Goal: Information Seeking & Learning: Learn about a topic

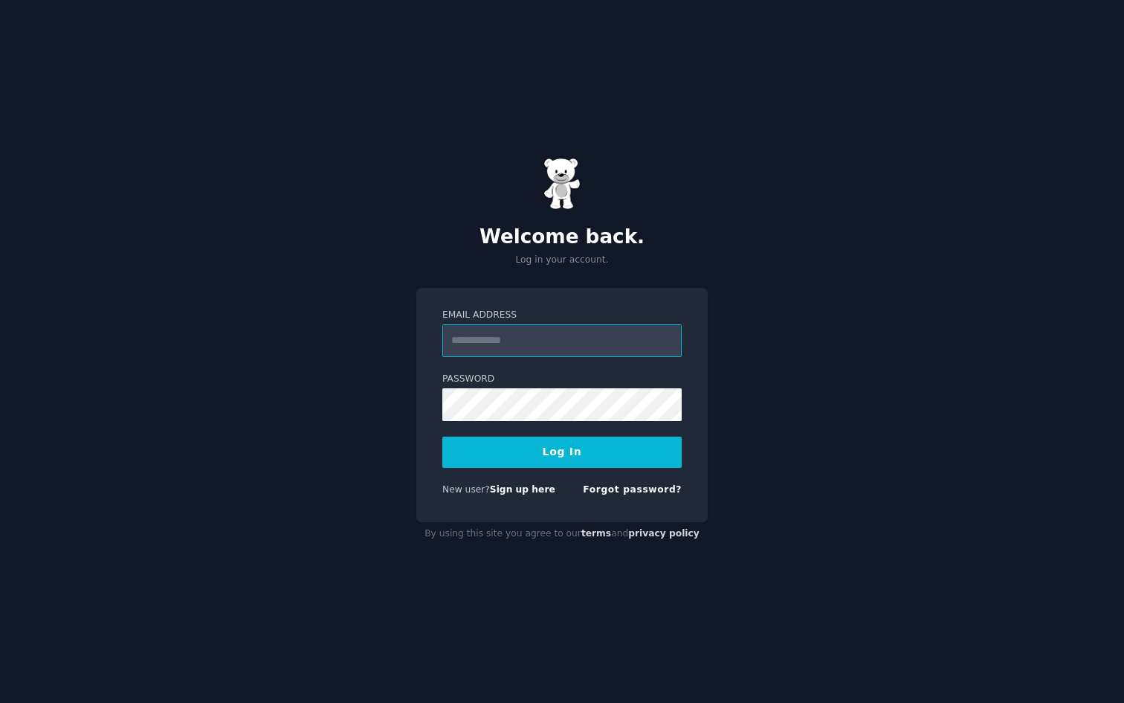
type input "**********"
click at [543, 462] on button "Log In" at bounding box center [561, 451] width 239 height 31
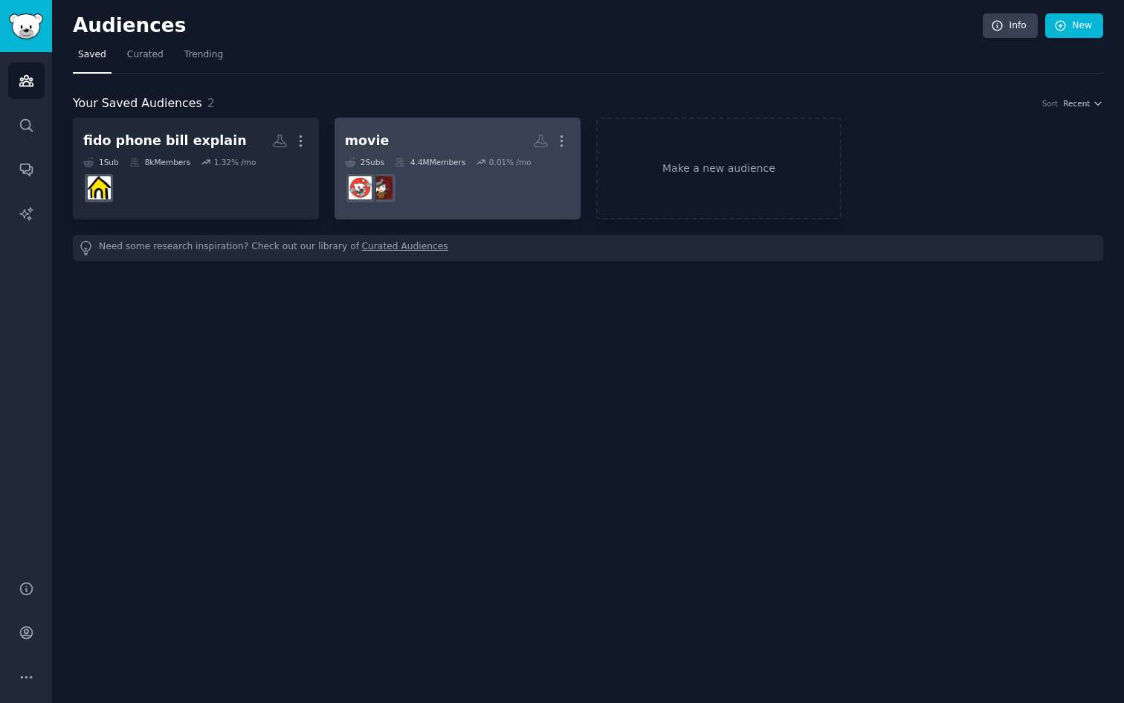
click at [419, 129] on h2 "movie More" at bounding box center [457, 141] width 225 height 26
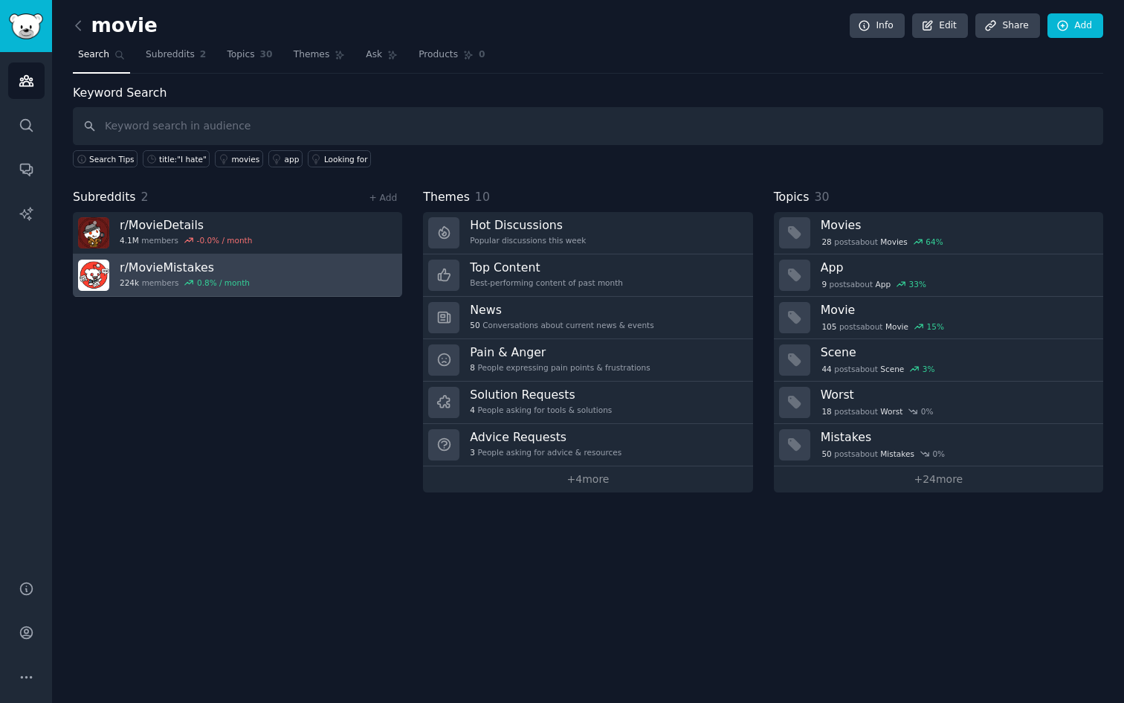
click at [285, 286] on link "r/ MovieMistakes 224k members 0.8 % / month" at bounding box center [237, 275] width 329 height 42
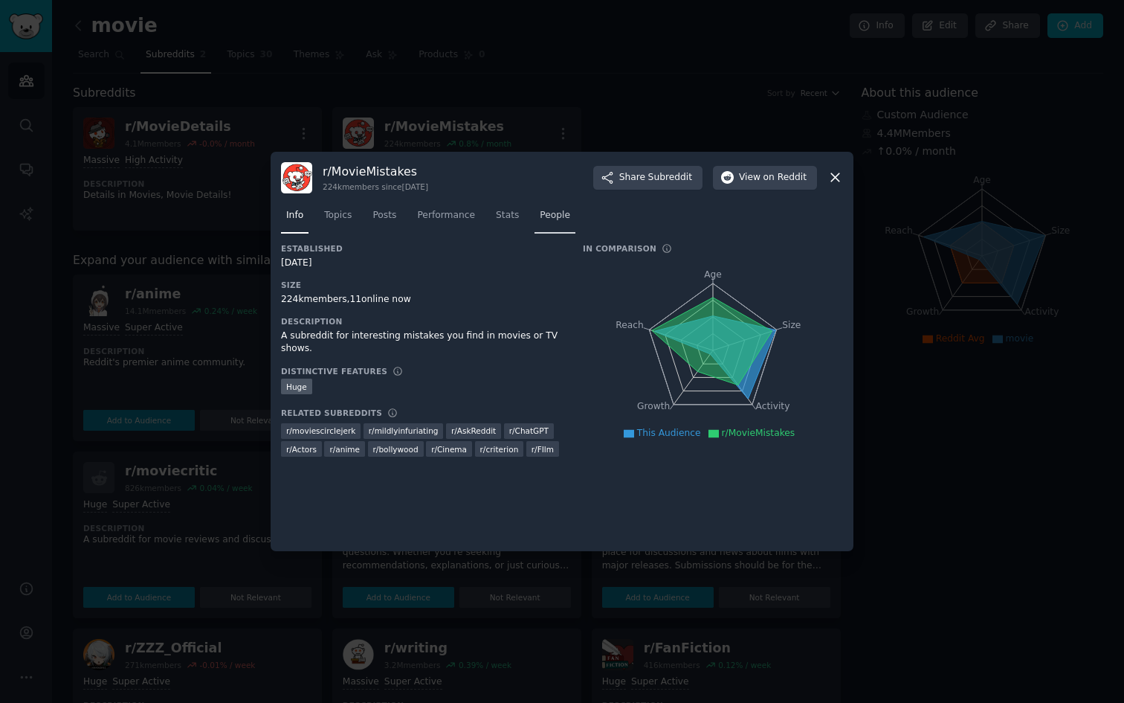
click at [549, 205] on link "People" at bounding box center [555, 219] width 41 height 30
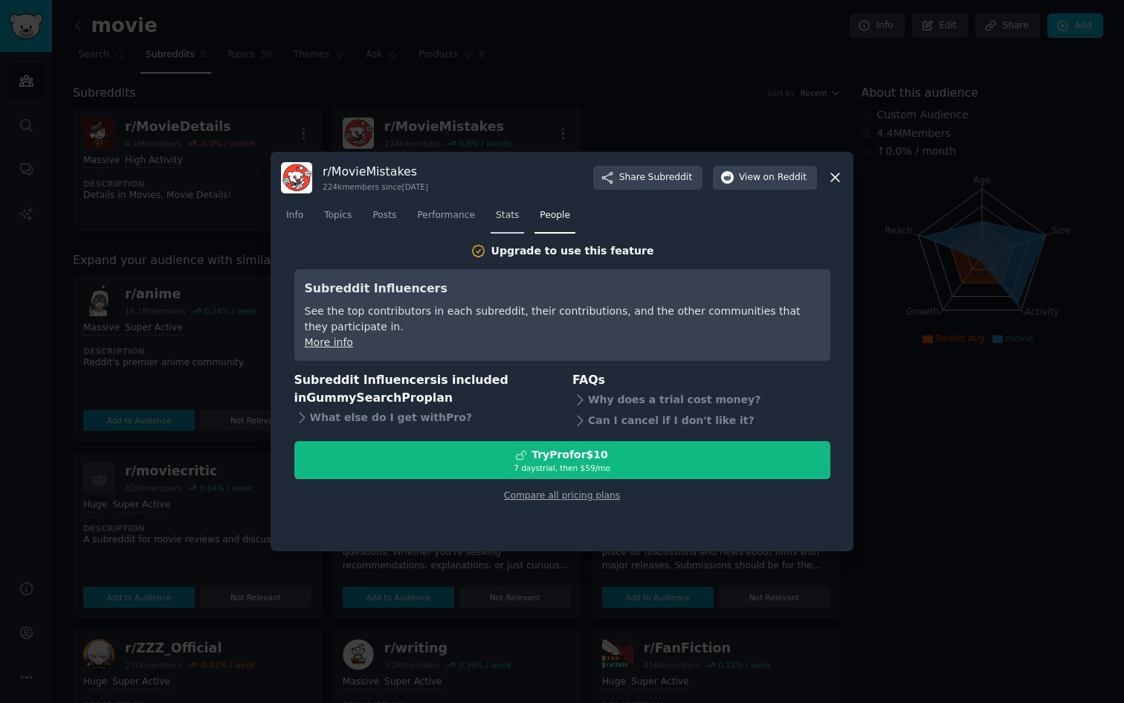
click at [516, 213] on span "Stats" at bounding box center [507, 215] width 23 height 13
click at [456, 217] on span "Performance" at bounding box center [446, 215] width 58 height 13
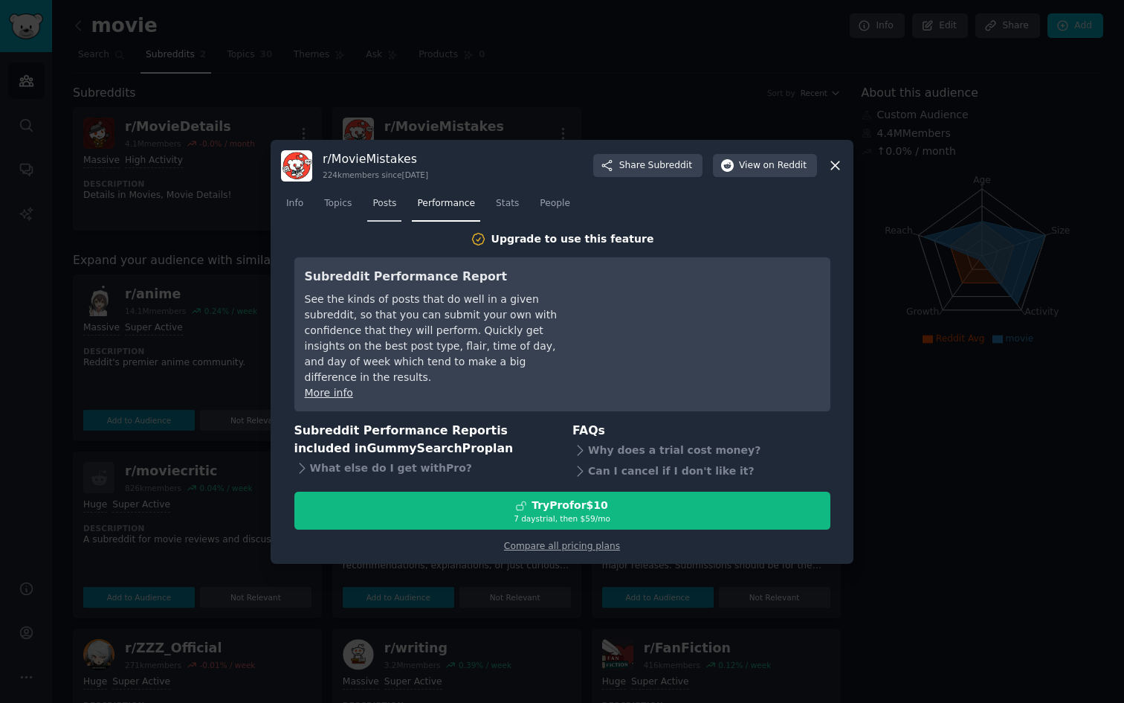
click at [375, 219] on link "Posts" at bounding box center [384, 207] width 34 height 30
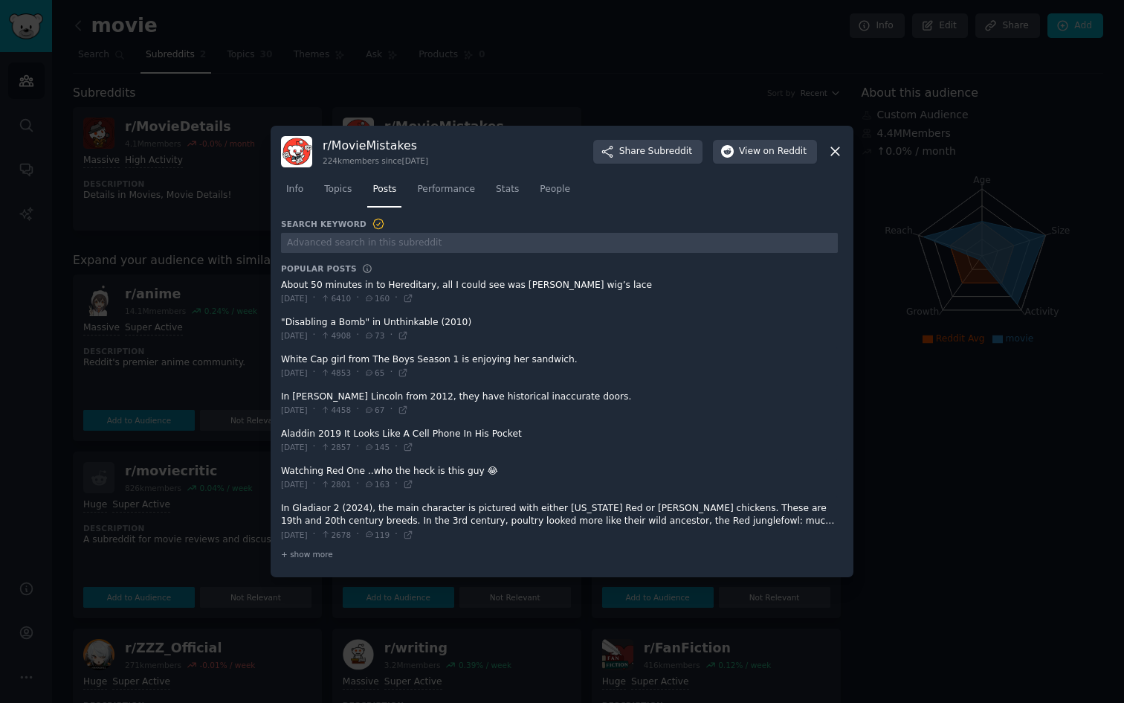
click at [836, 159] on icon at bounding box center [835, 151] width 16 height 16
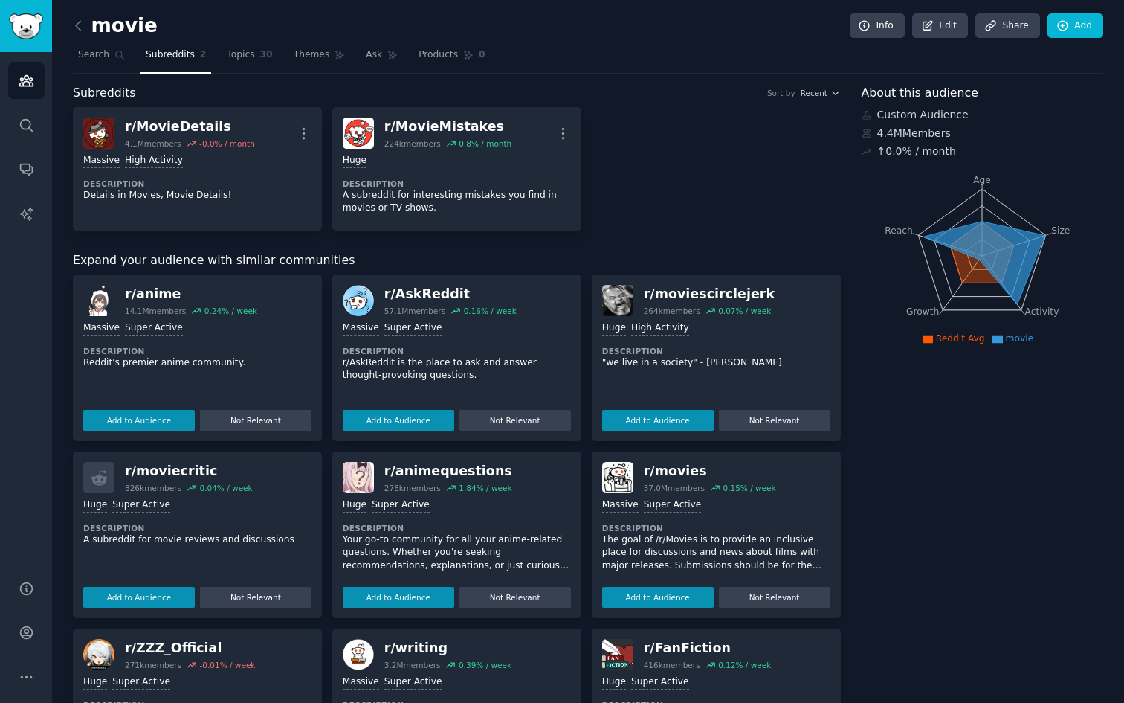
click at [129, 18] on h2 "movie" at bounding box center [115, 26] width 85 height 24
click at [83, 20] on icon at bounding box center [79, 26] width 16 height 16
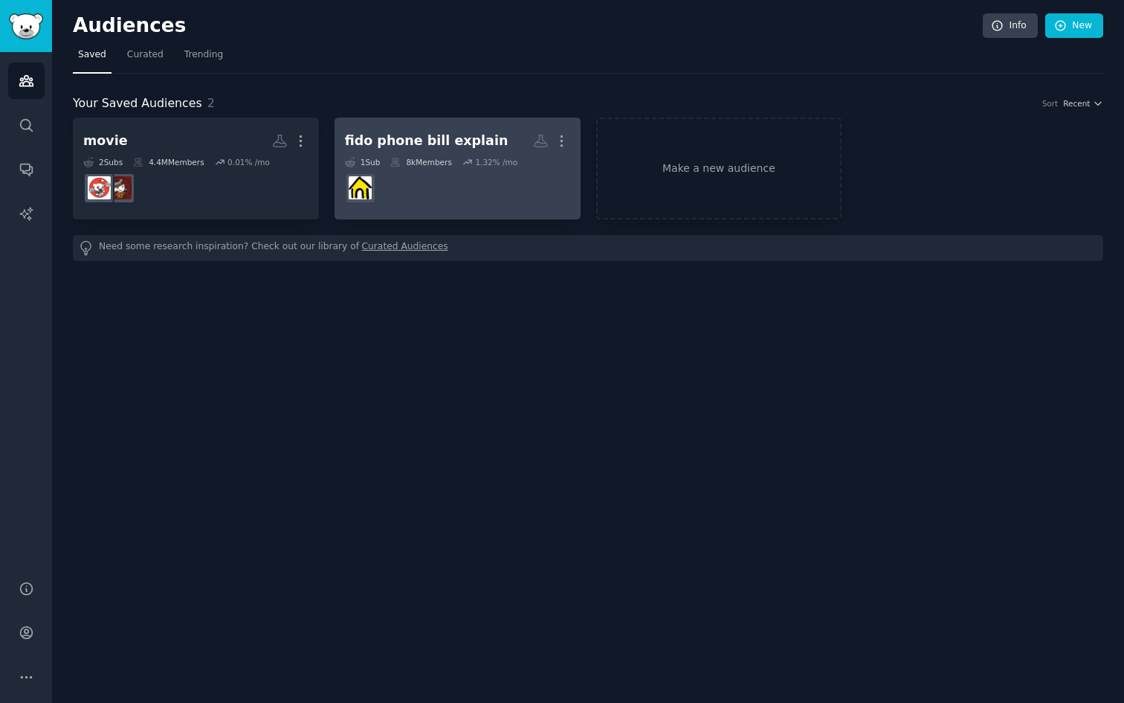
click at [416, 174] on dd at bounding box center [457, 188] width 225 height 42
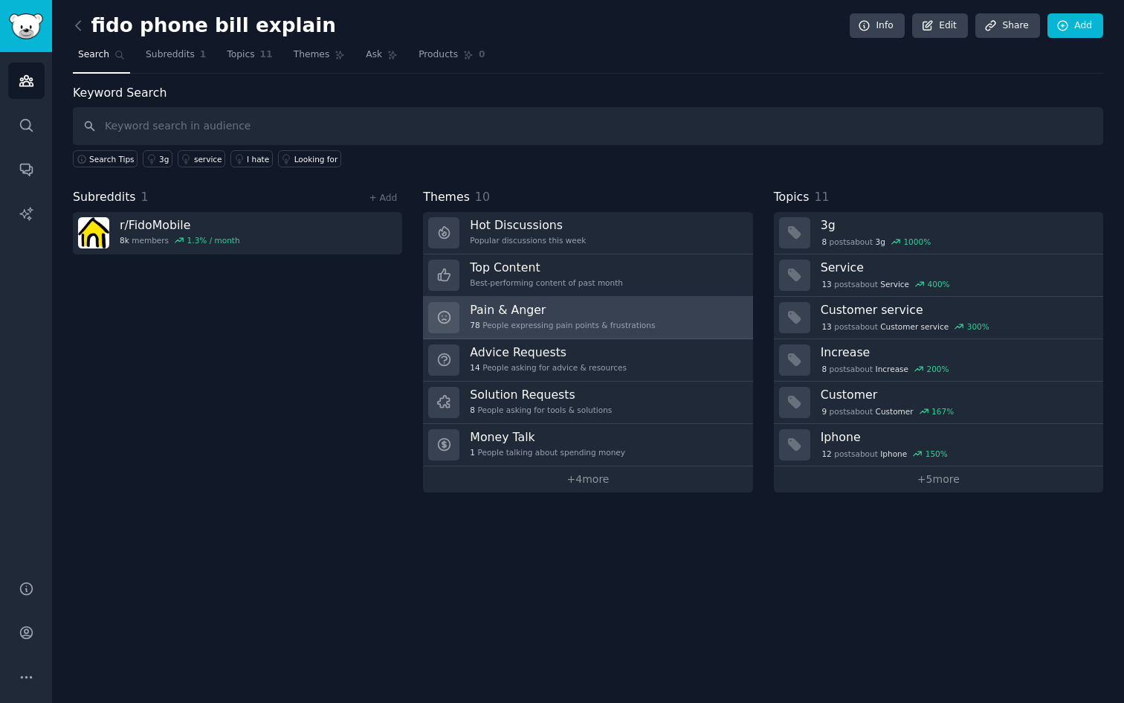
click at [633, 309] on h3 "Pain & Anger" at bounding box center [562, 310] width 185 height 16
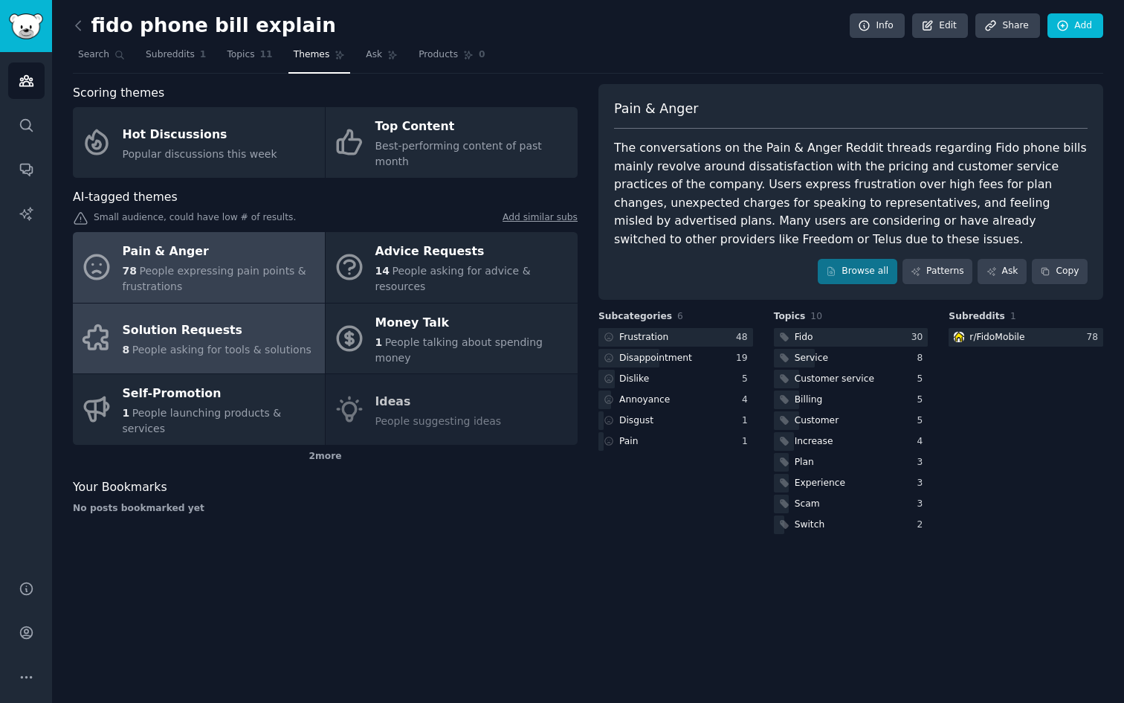
click at [265, 335] on link "Solution Requests 8 People asking for tools & solutions" at bounding box center [199, 338] width 252 height 71
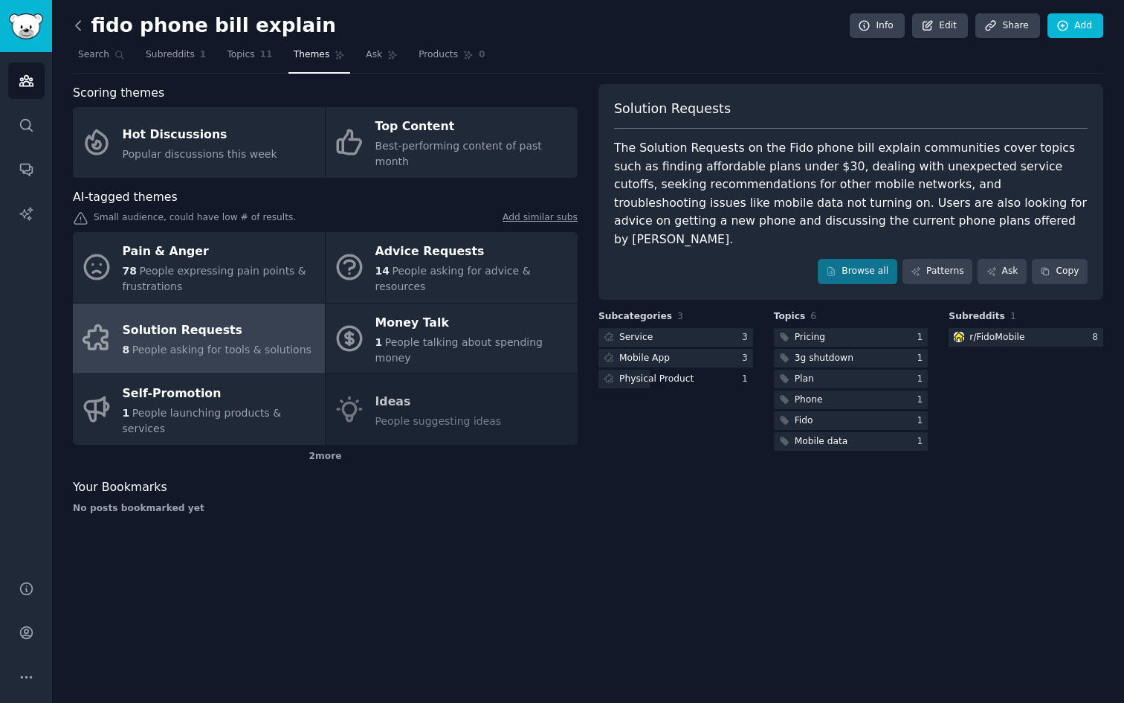
click at [80, 28] on icon at bounding box center [79, 26] width 16 height 16
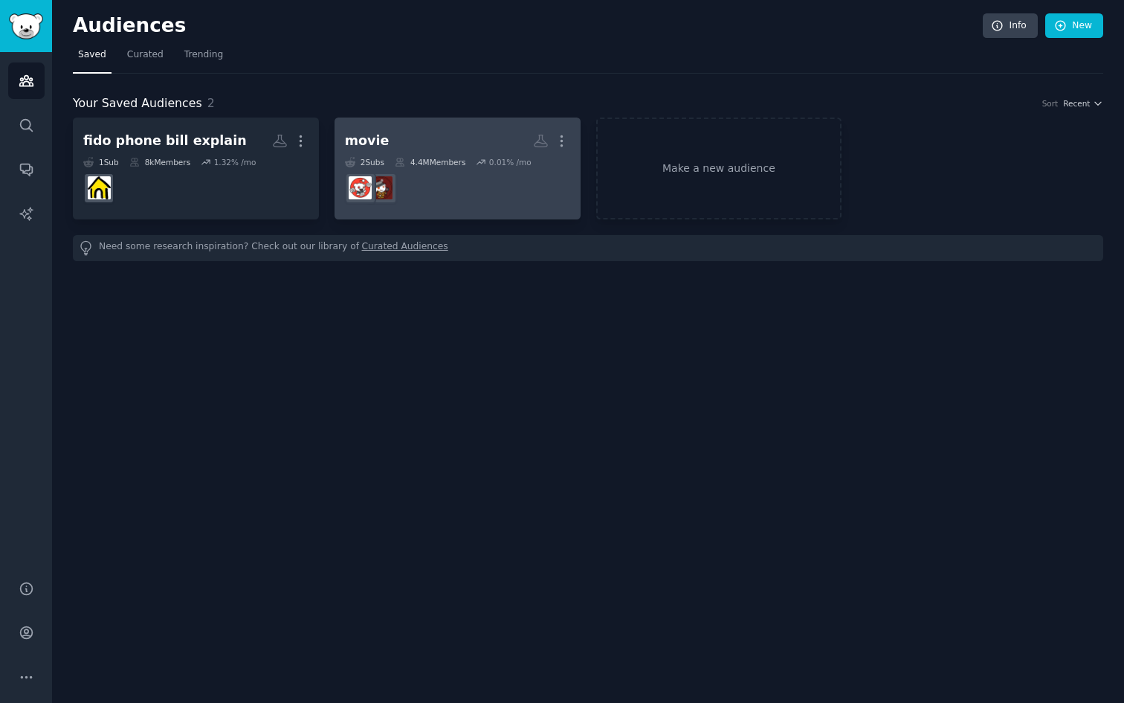
click at [459, 193] on dd at bounding box center [457, 188] width 225 height 42
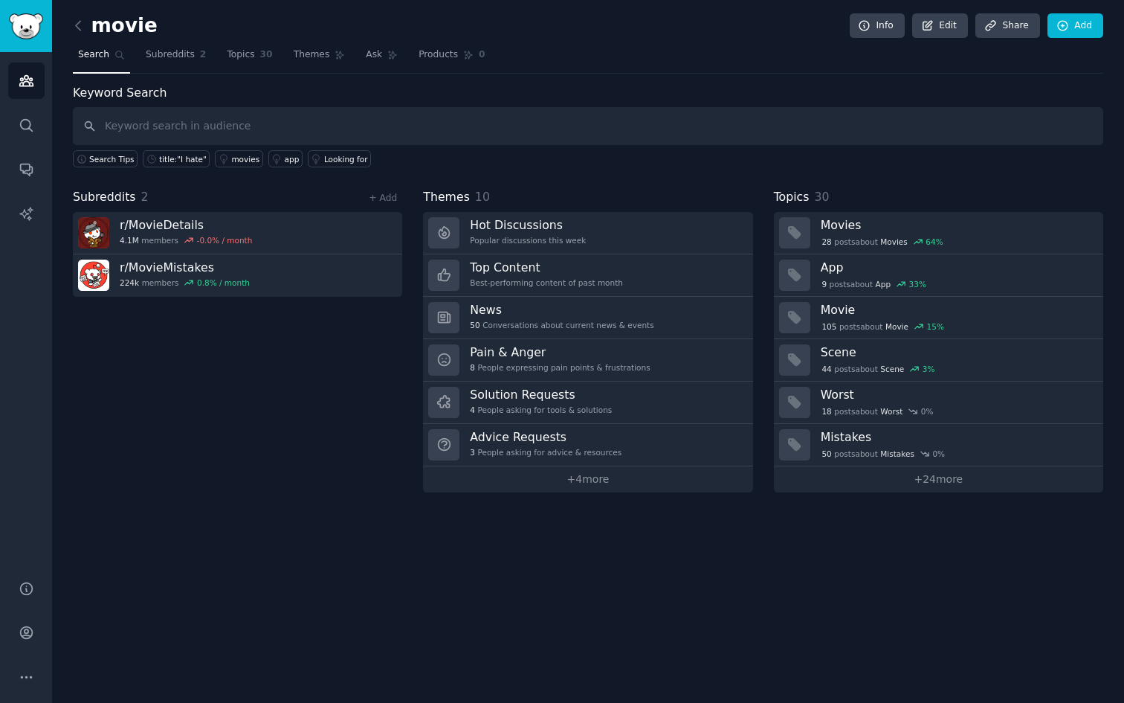
click at [294, 42] on div "movie Info Edit Share Add" at bounding box center [588, 28] width 1030 height 30
click at [300, 50] on span "Themes" at bounding box center [312, 54] width 36 height 13
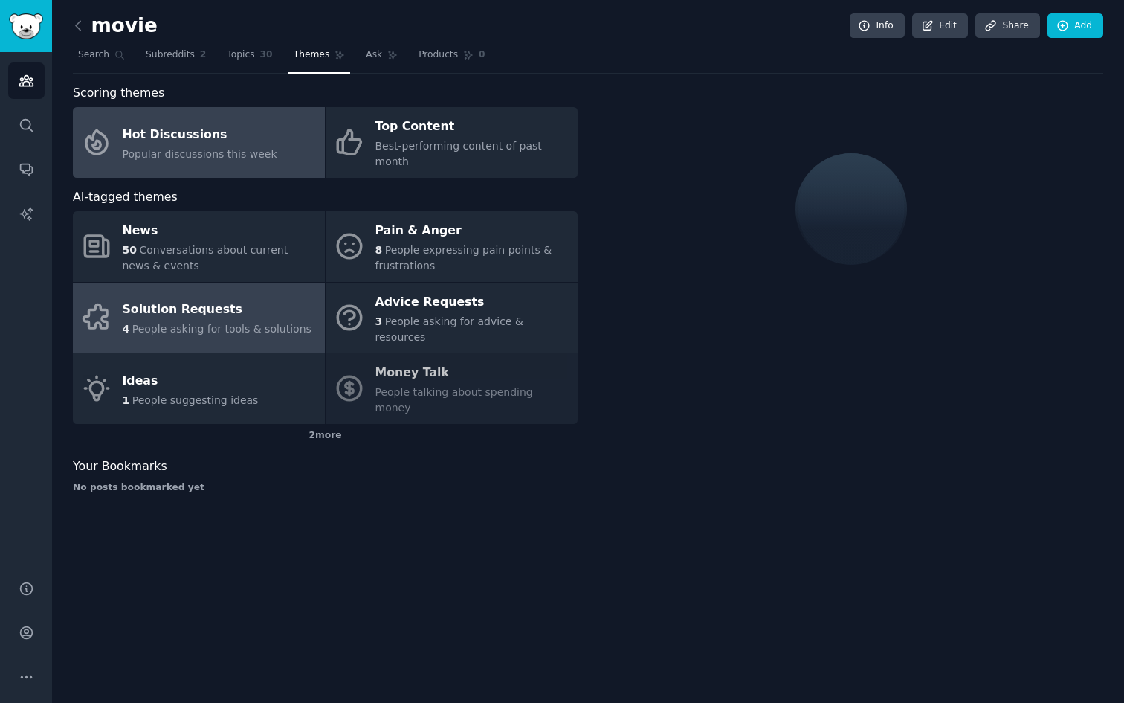
click at [261, 323] on span "People asking for tools & solutions" at bounding box center [221, 329] width 179 height 12
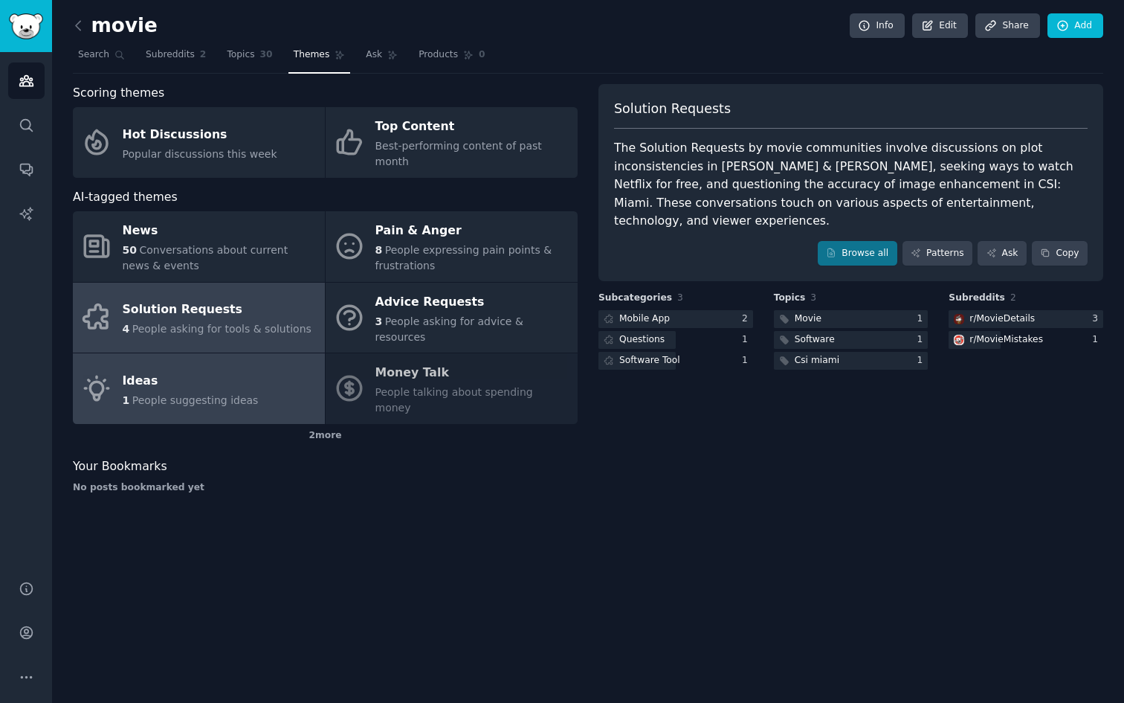
click at [245, 369] on div "Ideas" at bounding box center [191, 381] width 136 height 24
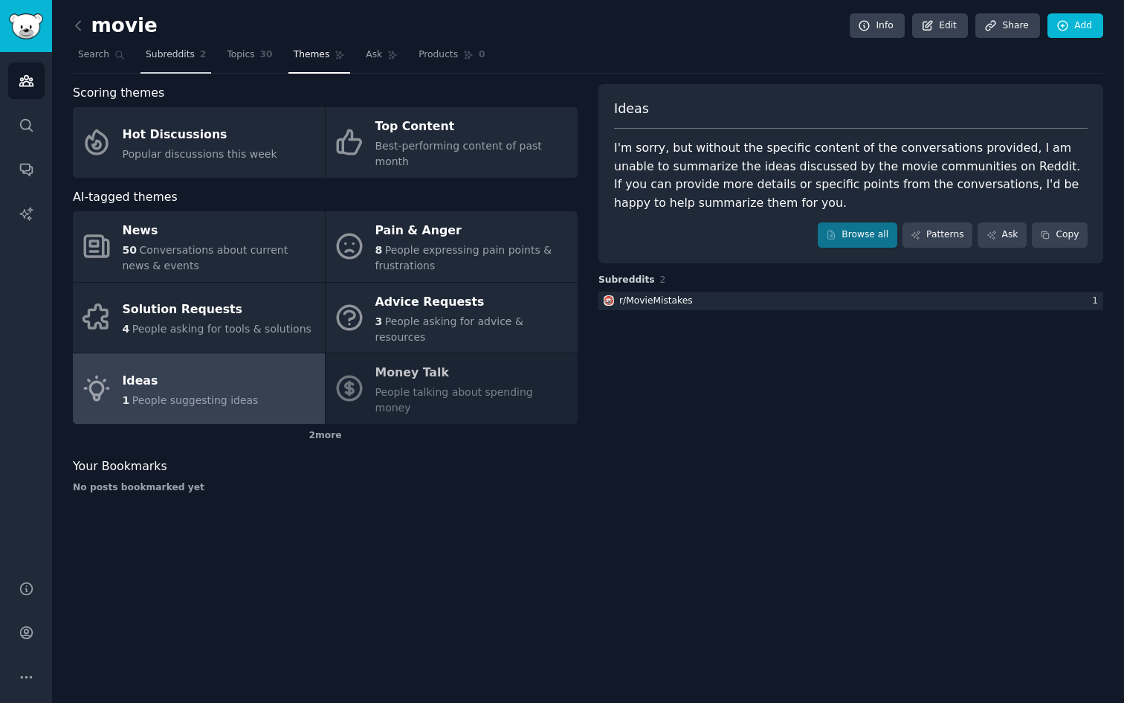
click at [171, 57] on span "Subreddits" at bounding box center [170, 54] width 49 height 13
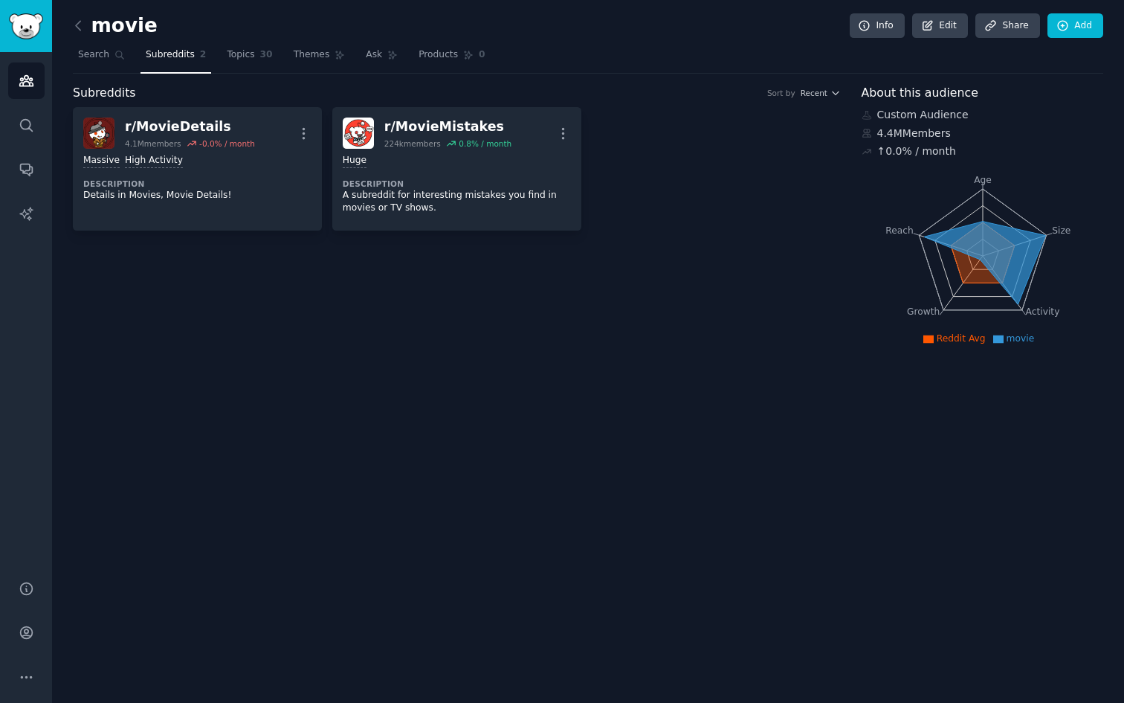
click at [235, 323] on div "Subreddits Sort by Recent r/ MovieDetails 4.1M members -0.0 % / month More Mass…" at bounding box center [457, 216] width 768 height 265
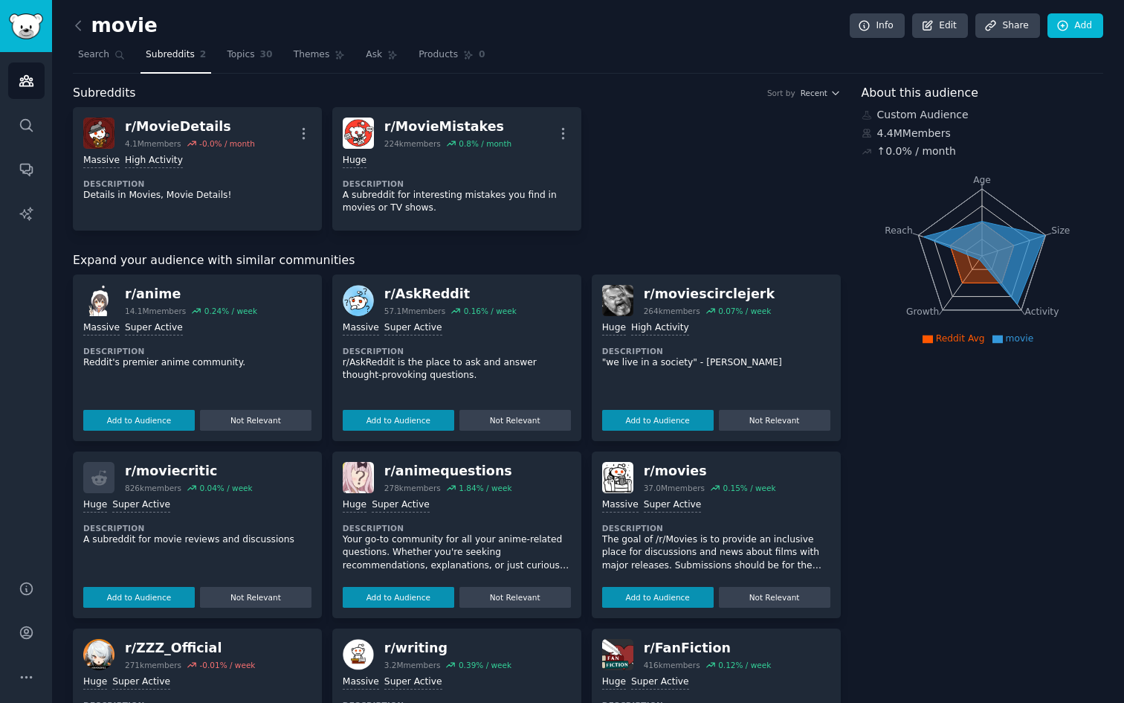
click at [101, 25] on h2 "movie" at bounding box center [115, 26] width 85 height 24
click at [73, 26] on icon at bounding box center [79, 26] width 16 height 16
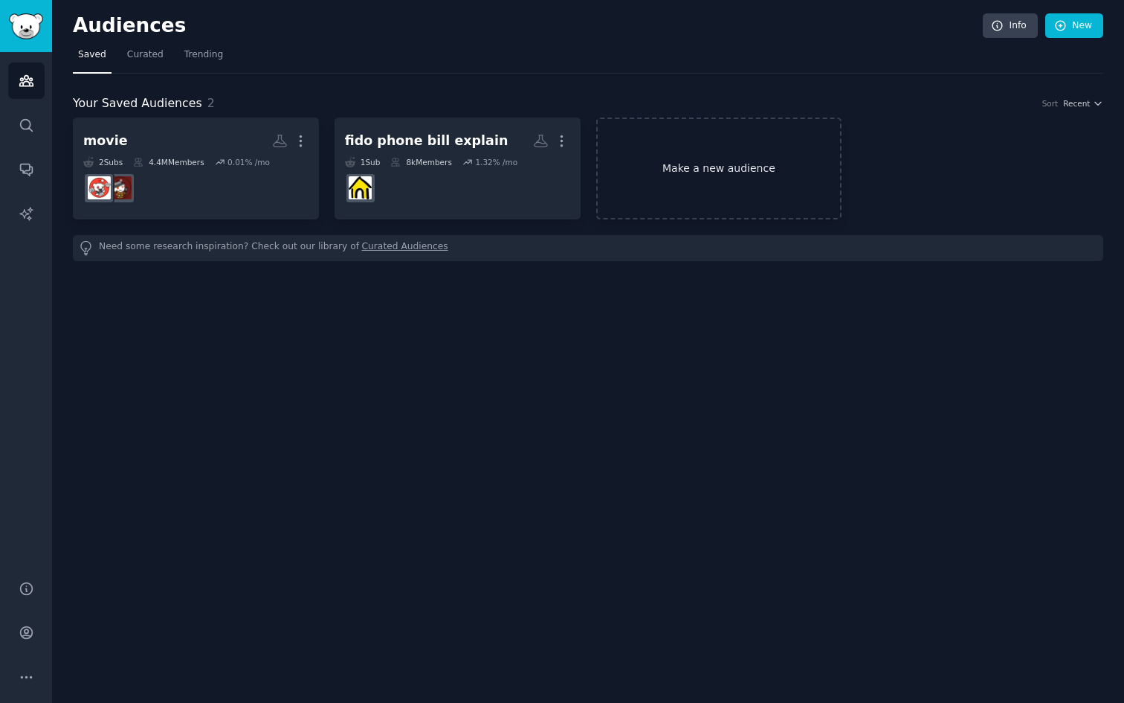
click at [699, 156] on link "Make a new audience" at bounding box center [719, 168] width 246 height 102
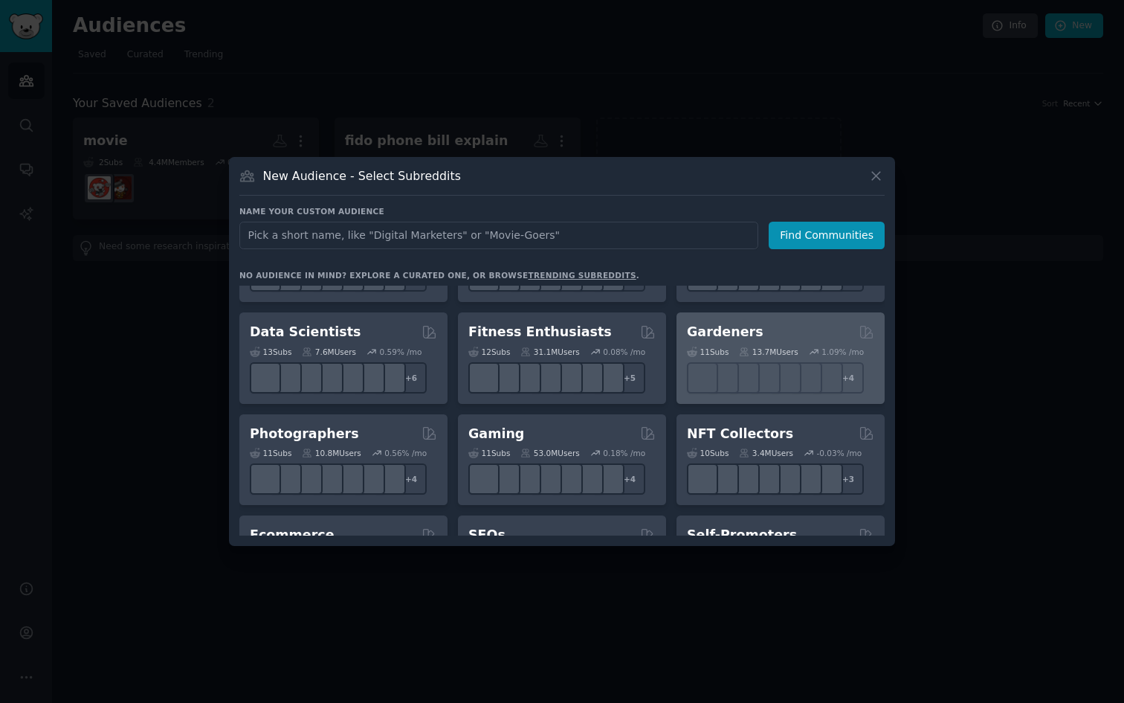
scroll to position [382, 0]
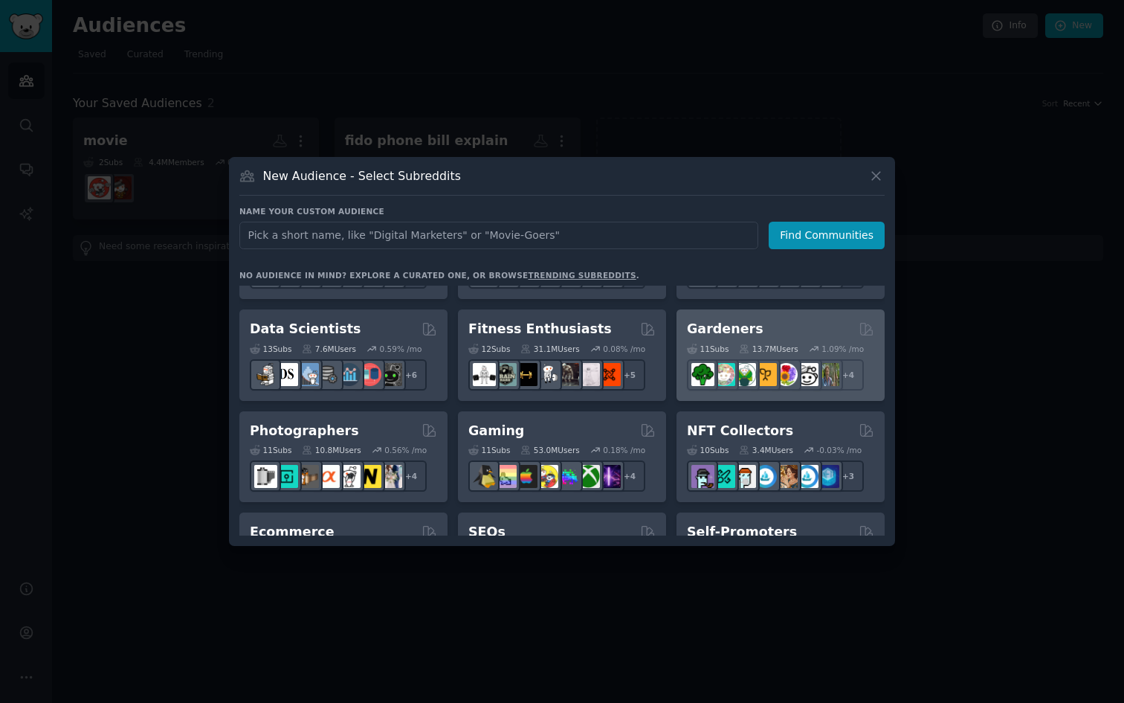
click at [734, 331] on h2 "Gardeners" at bounding box center [725, 329] width 77 height 19
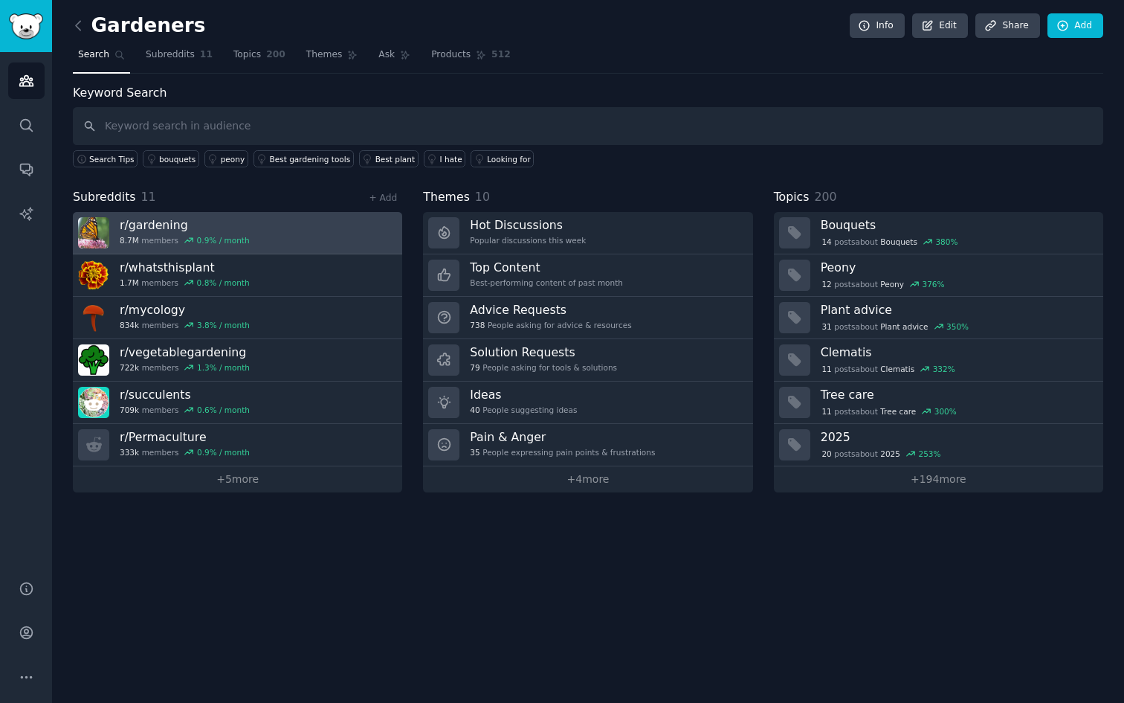
click at [344, 218] on link "r/ gardening 8.7M members 0.9 % / month" at bounding box center [237, 233] width 329 height 42
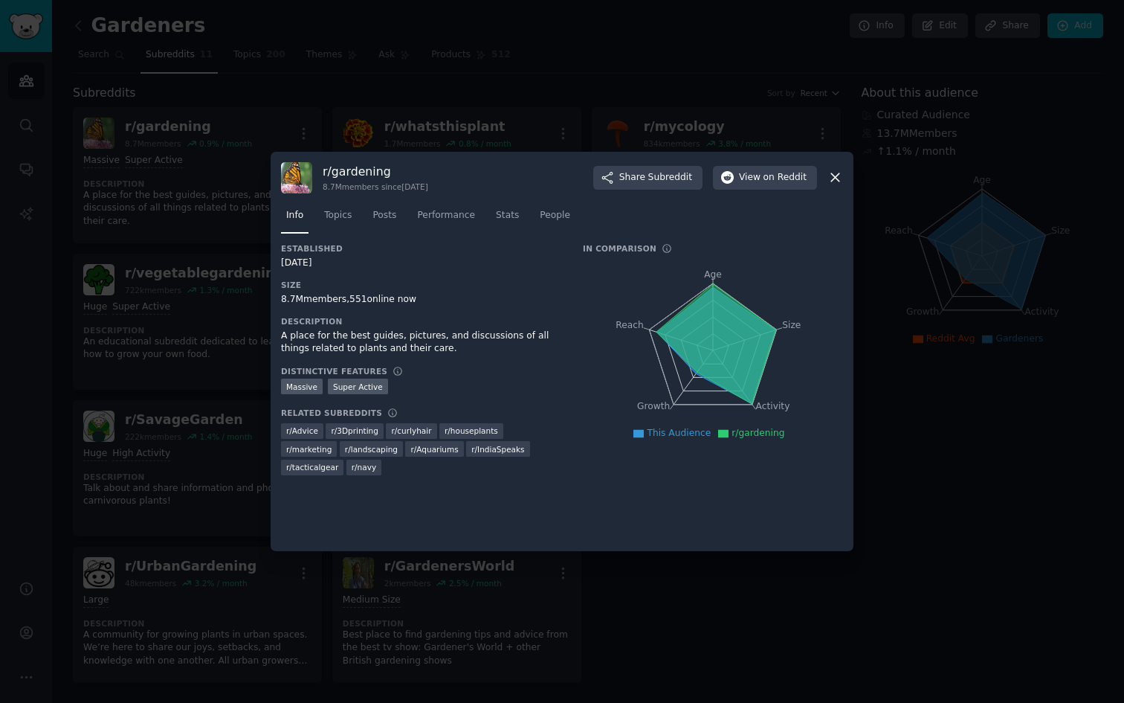
click at [836, 183] on icon at bounding box center [835, 177] width 16 height 16
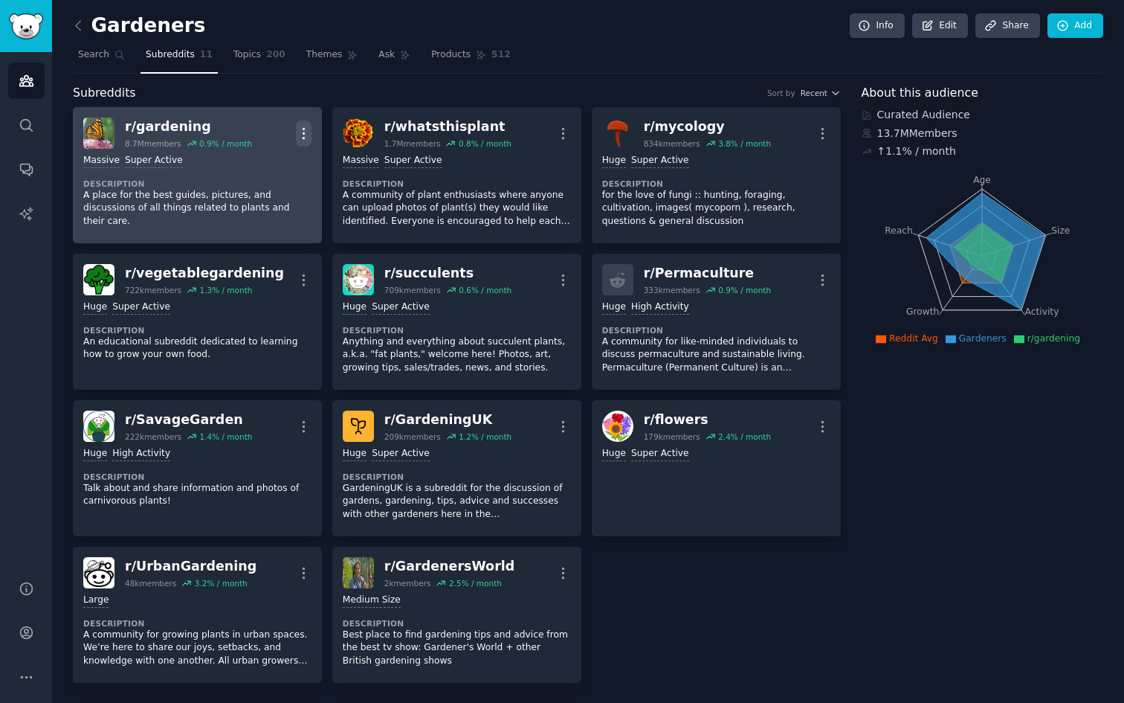
click at [296, 139] on icon "button" at bounding box center [304, 134] width 16 height 16
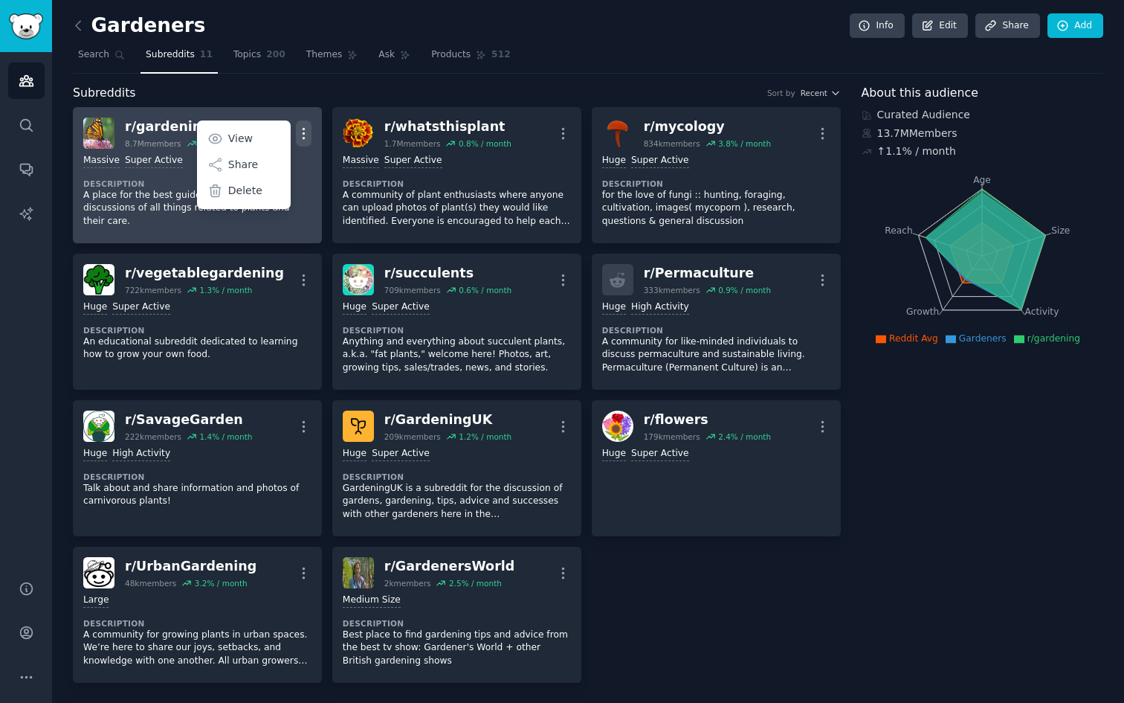
click at [306, 135] on icon "button" at bounding box center [304, 134] width 16 height 16
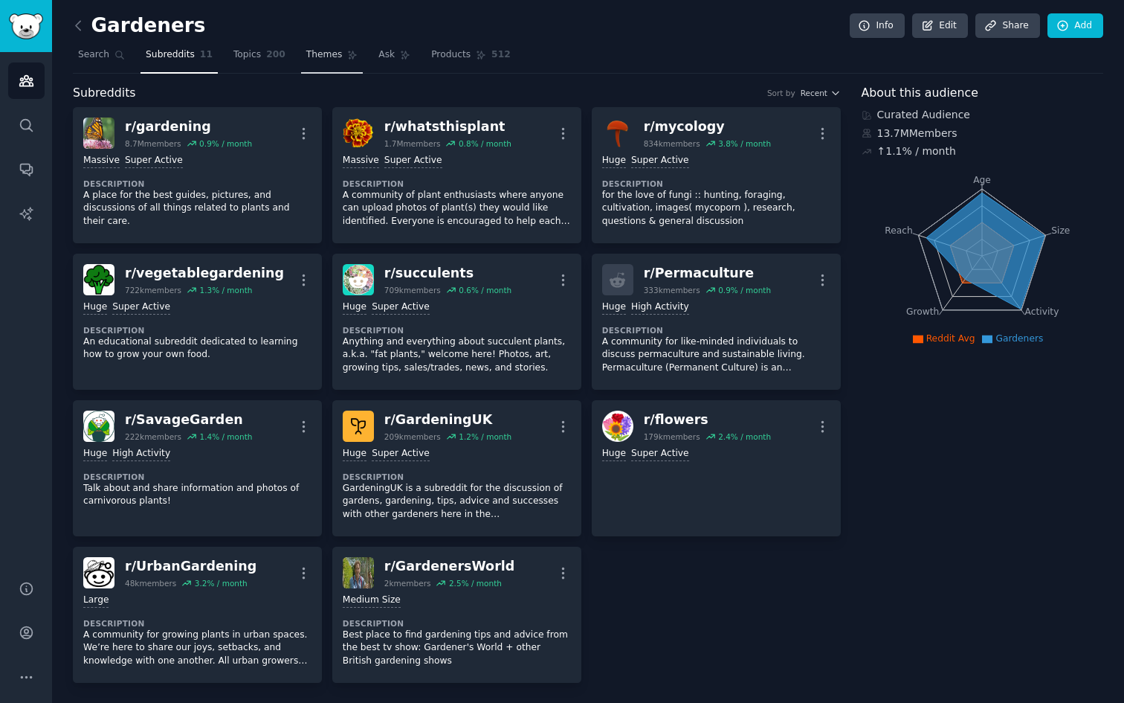
click at [329, 51] on span "Themes" at bounding box center [324, 54] width 36 height 13
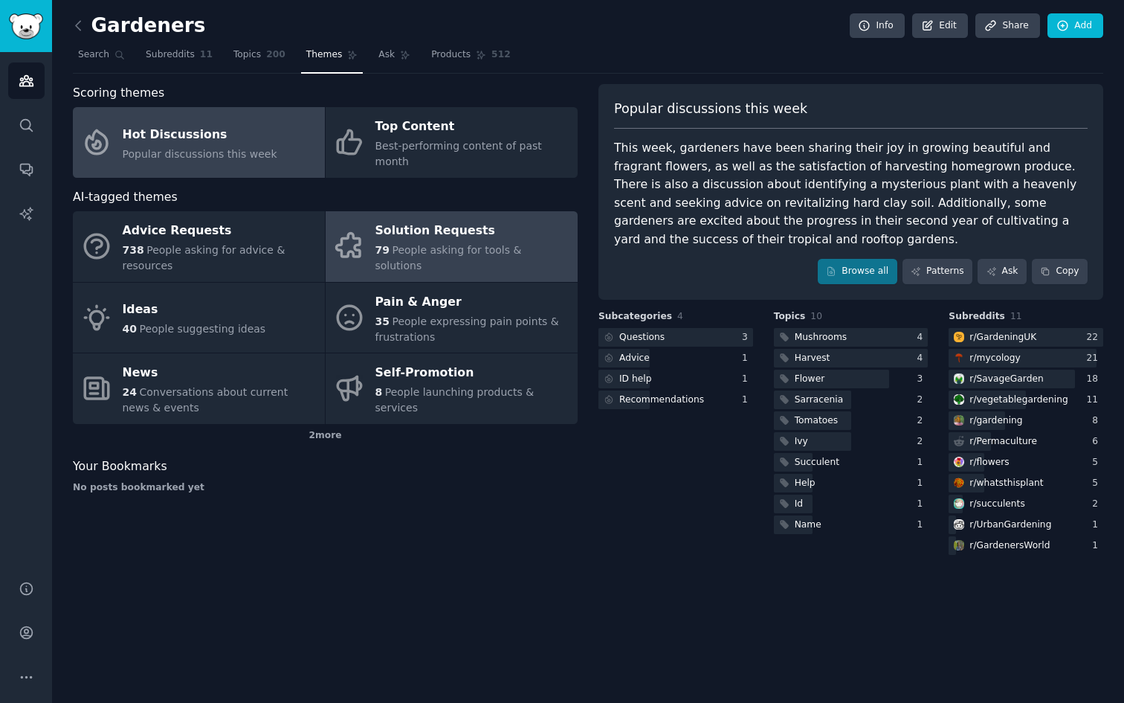
click at [494, 258] on link "Solution Requests 79 People asking for tools & solutions" at bounding box center [452, 246] width 252 height 71
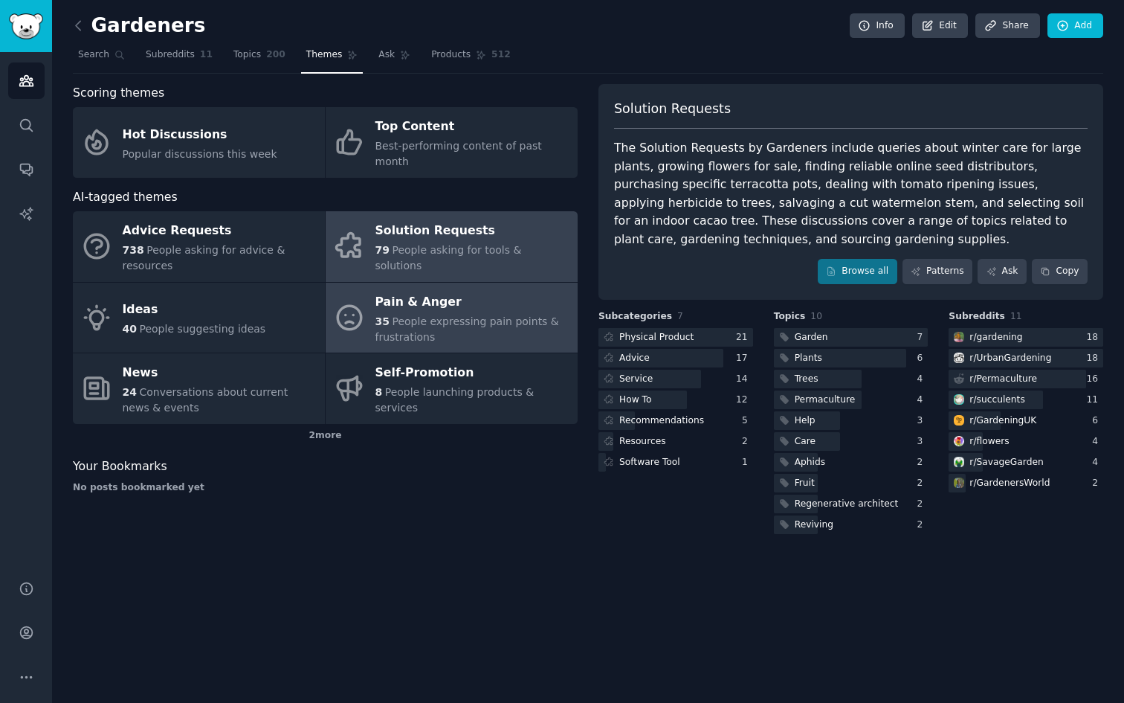
click at [476, 290] on div "Pain & Anger" at bounding box center [472, 302] width 195 height 24
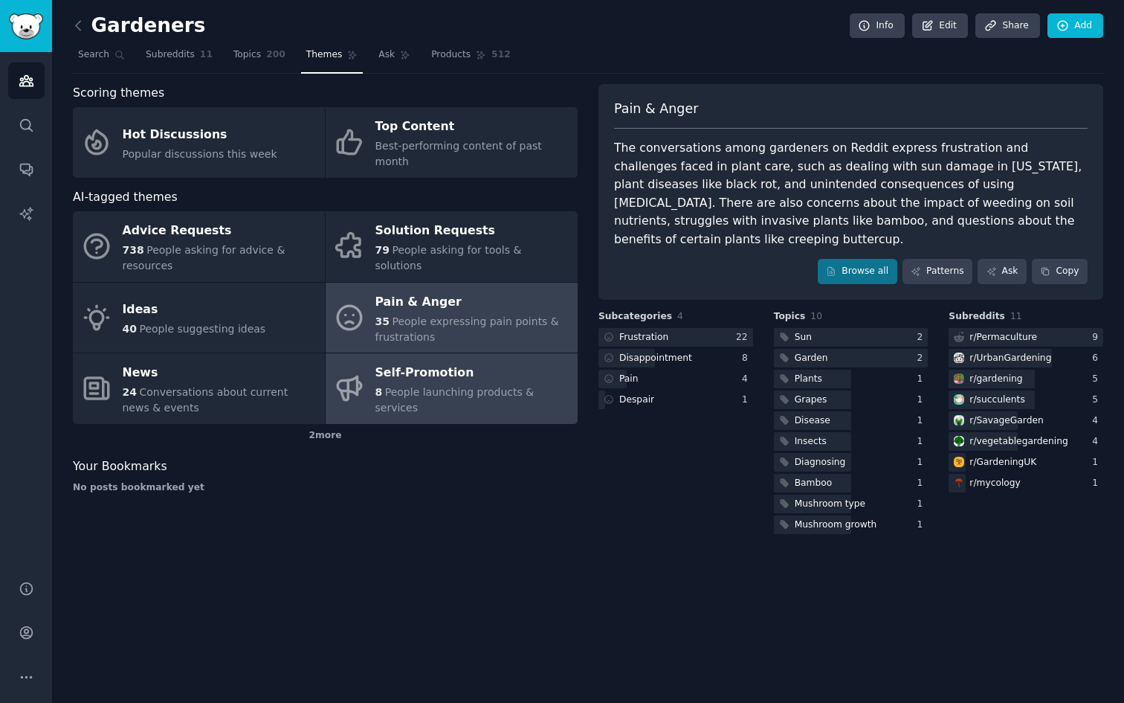
click at [454, 362] on div "Self-Promotion" at bounding box center [472, 373] width 195 height 24
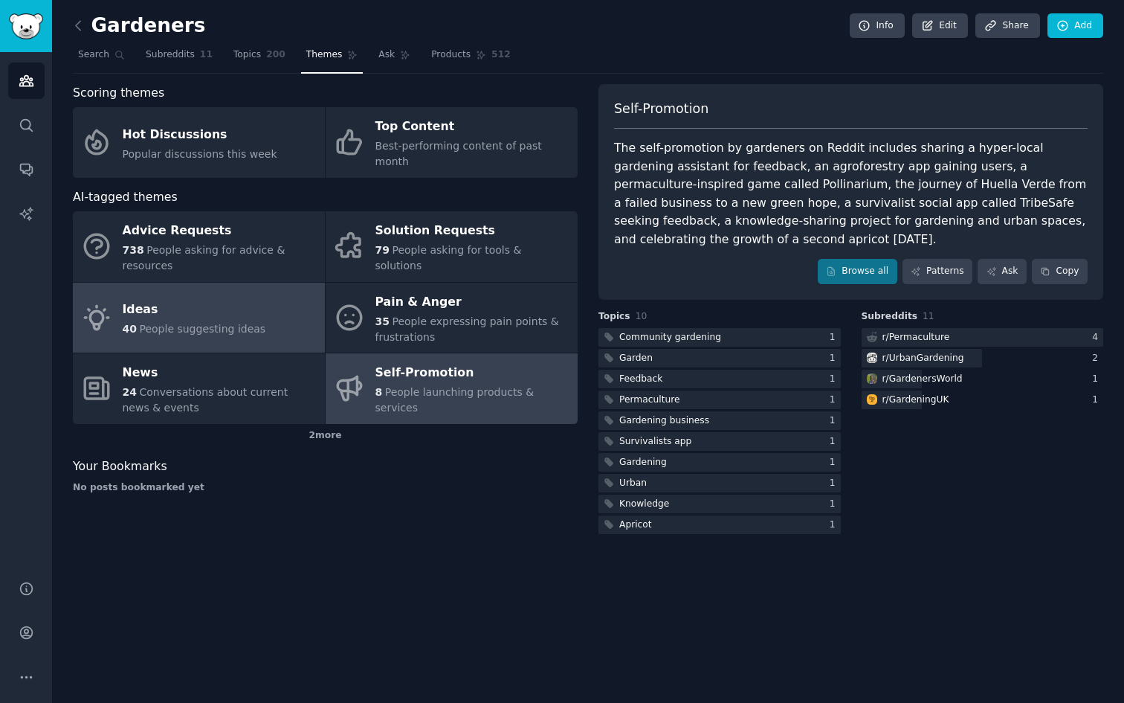
click at [233, 323] on span "People suggesting ideas" at bounding box center [202, 329] width 126 height 12
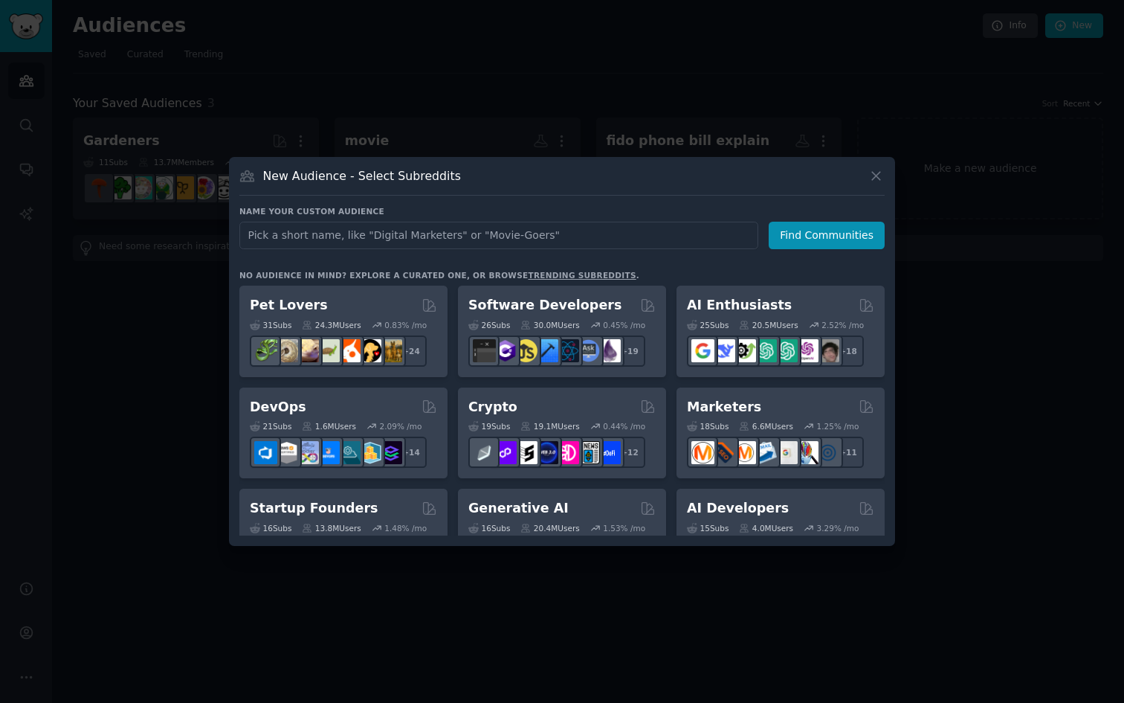
click at [874, 177] on icon at bounding box center [876, 176] width 8 height 8
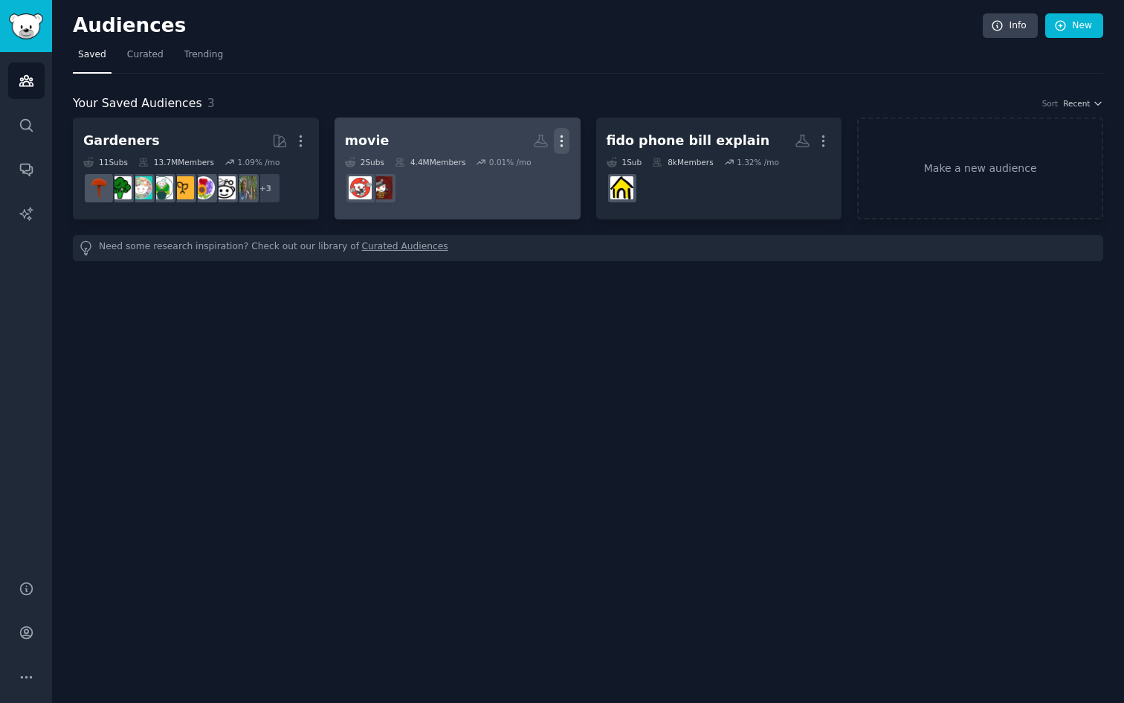
click at [563, 146] on icon "button" at bounding box center [561, 141] width 1 height 10
click at [522, 168] on p "Delete" at bounding box center [521, 172] width 34 height 16
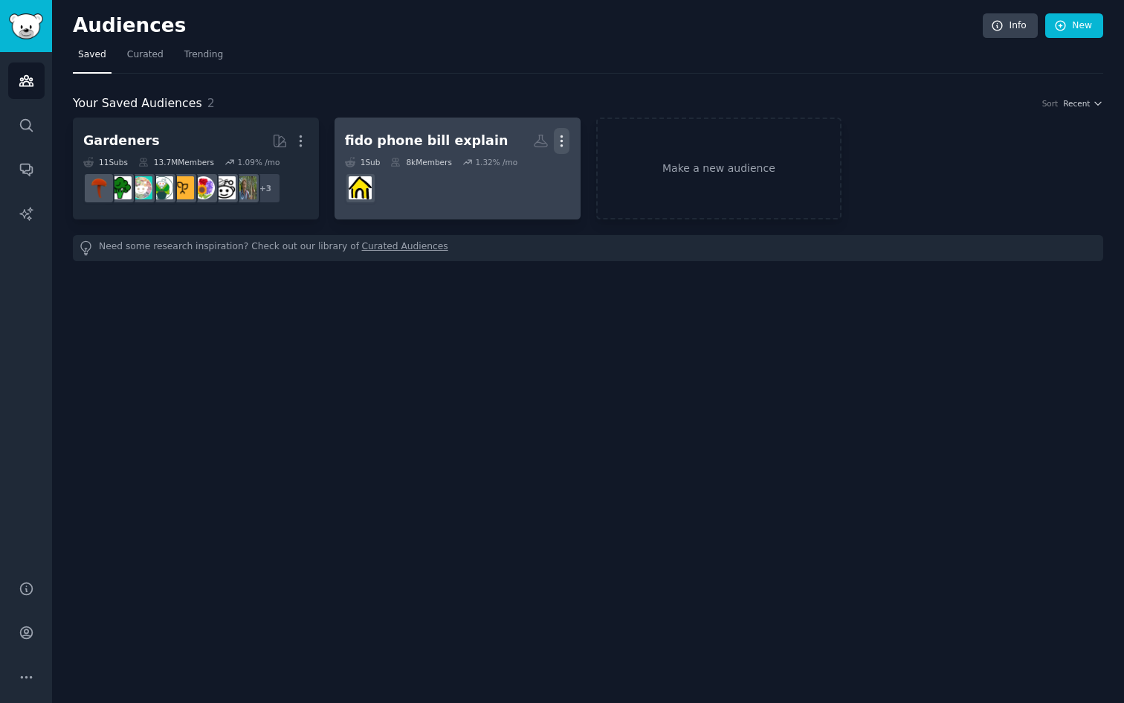
click at [558, 133] on icon "button" at bounding box center [562, 141] width 16 height 16
click at [520, 172] on p "Delete" at bounding box center [521, 172] width 34 height 16
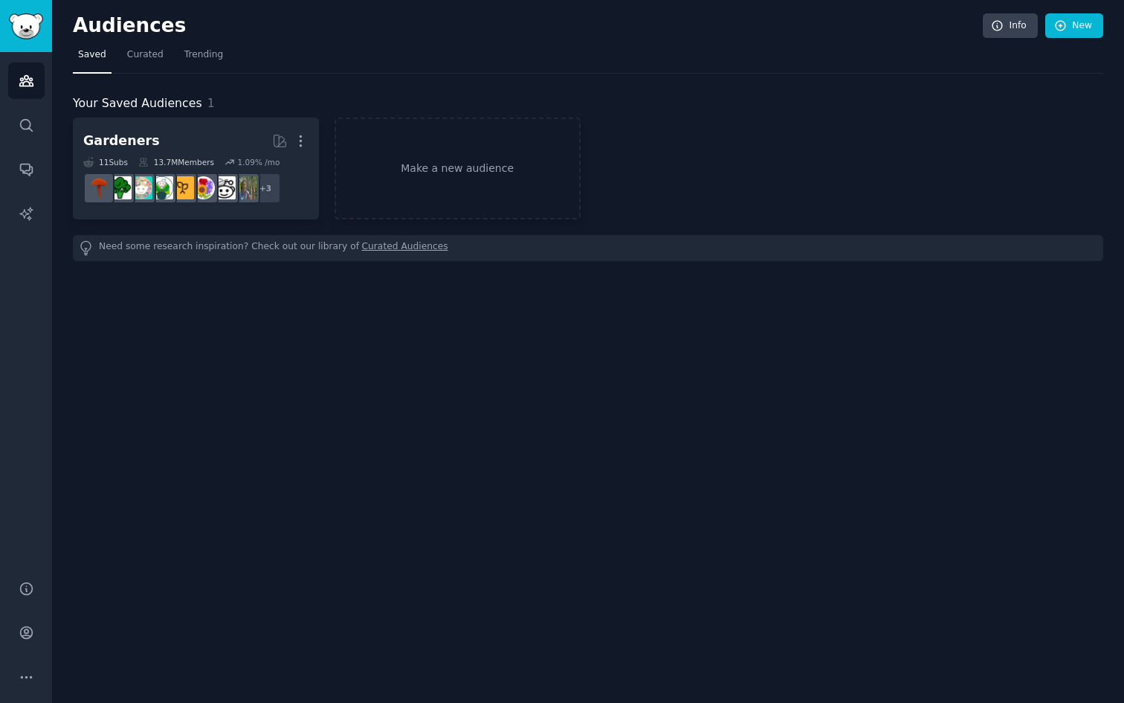
click at [381, 247] on link "Curated Audiences" at bounding box center [405, 248] width 86 height 16
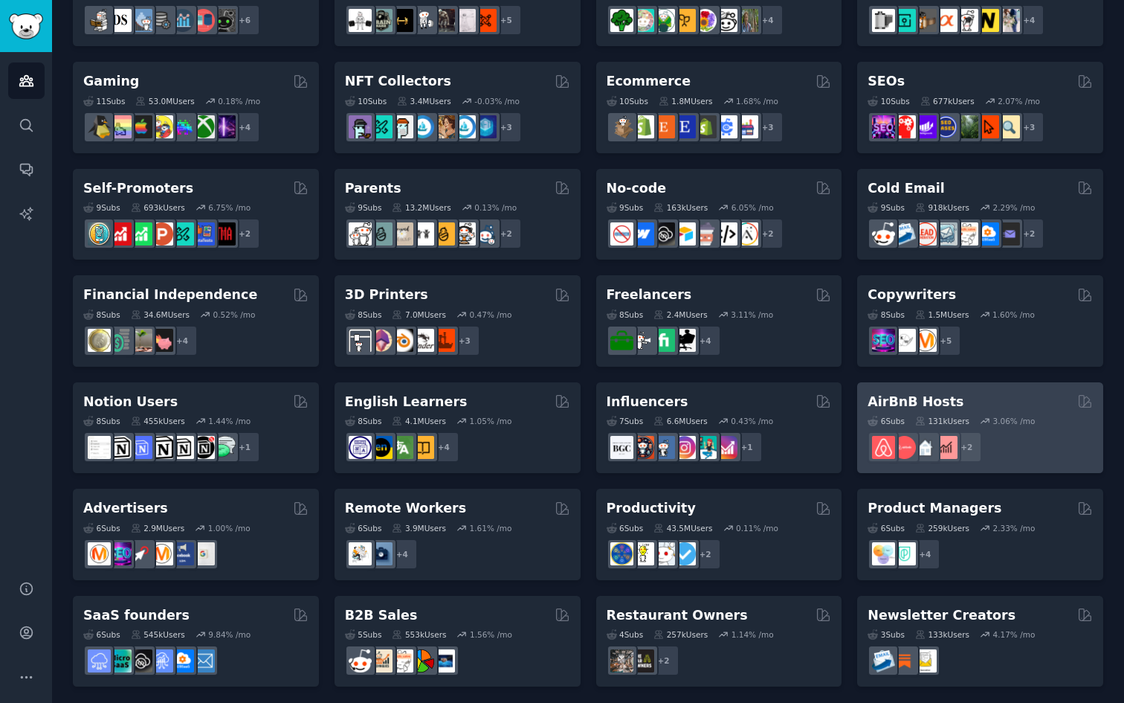
click at [948, 396] on div "AirBnB Hosts" at bounding box center [980, 402] width 225 height 19
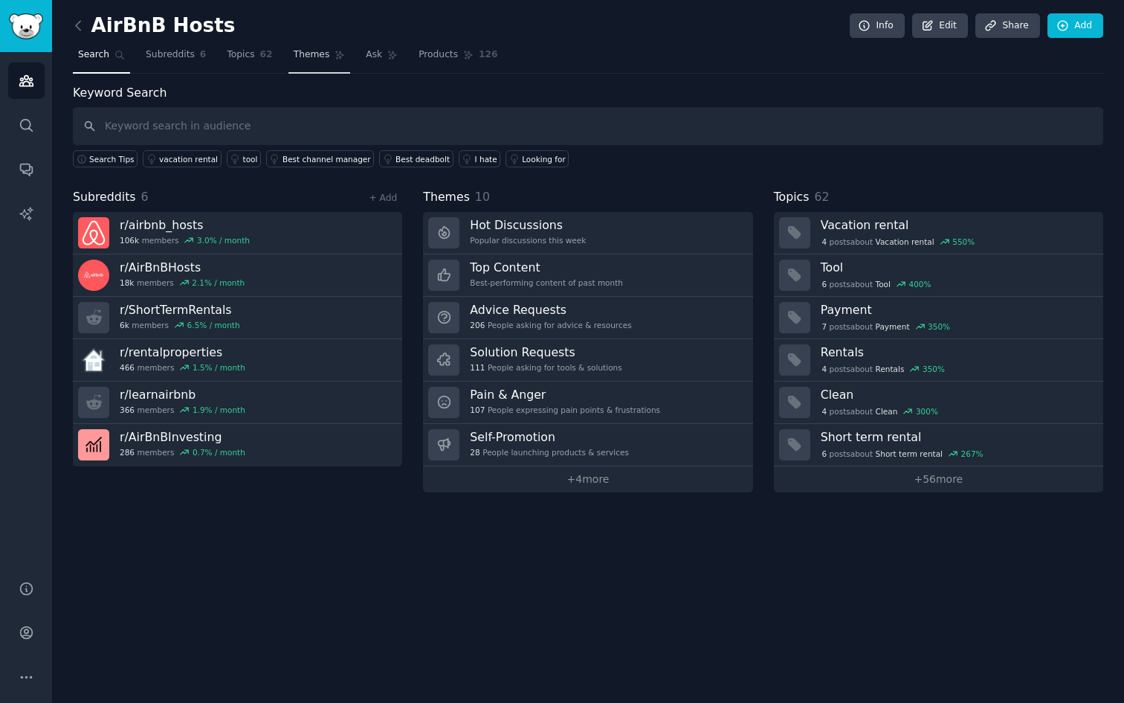
click at [317, 62] on link "Themes" at bounding box center [319, 58] width 62 height 30
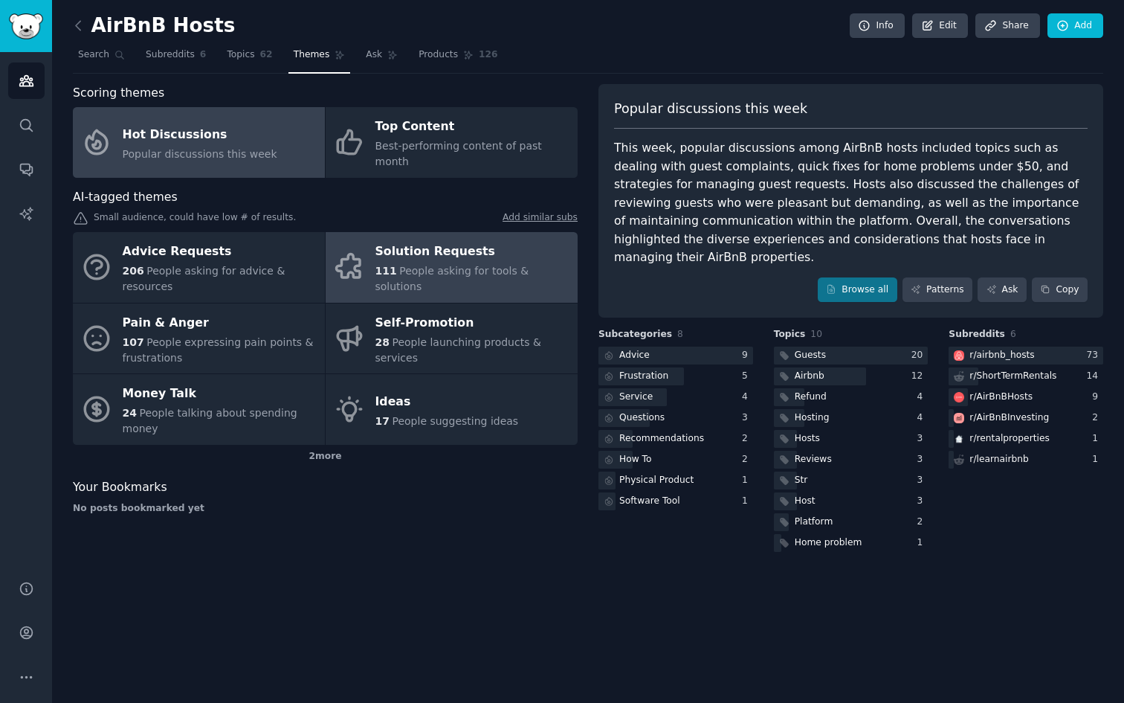
click at [458, 242] on div "Solution Requests" at bounding box center [472, 252] width 195 height 24
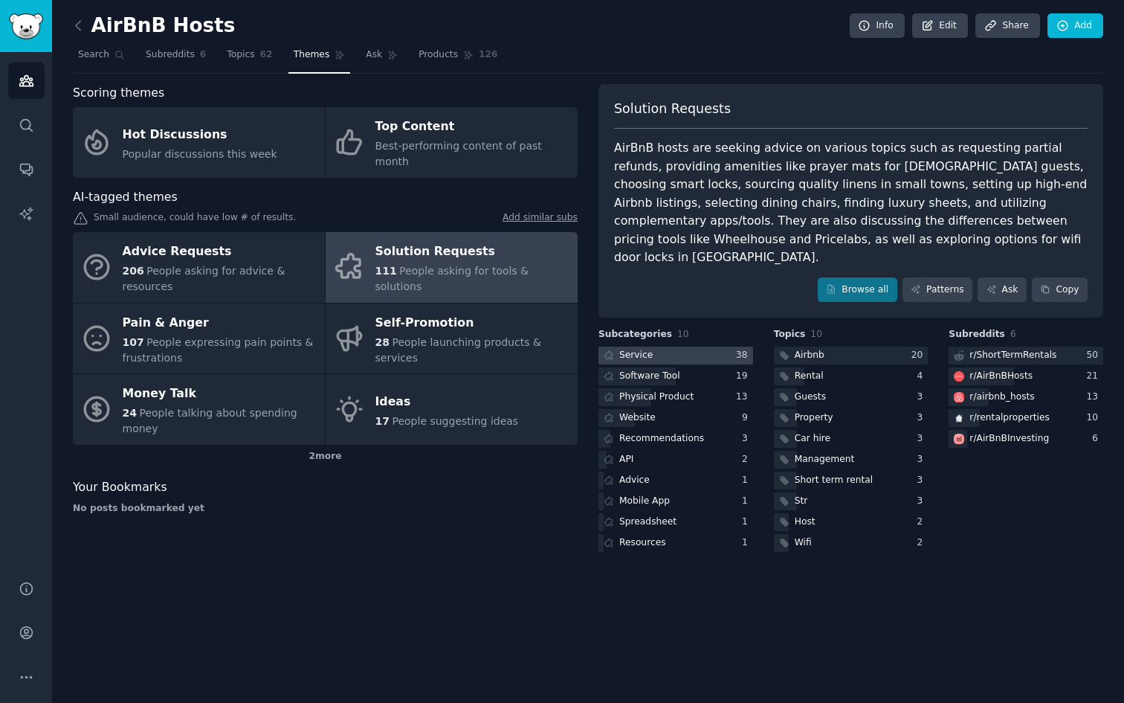
click at [639, 349] on div "Service" at bounding box center [635, 355] width 33 height 13
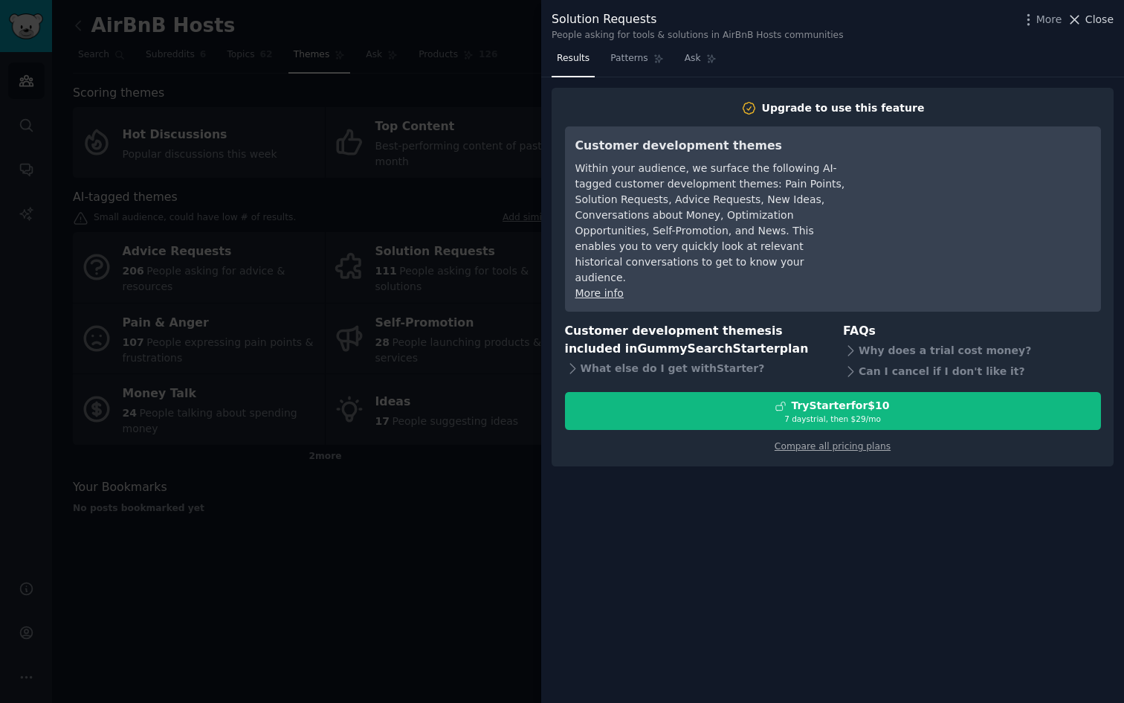
click at [1097, 20] on span "Close" at bounding box center [1099, 20] width 28 height 16
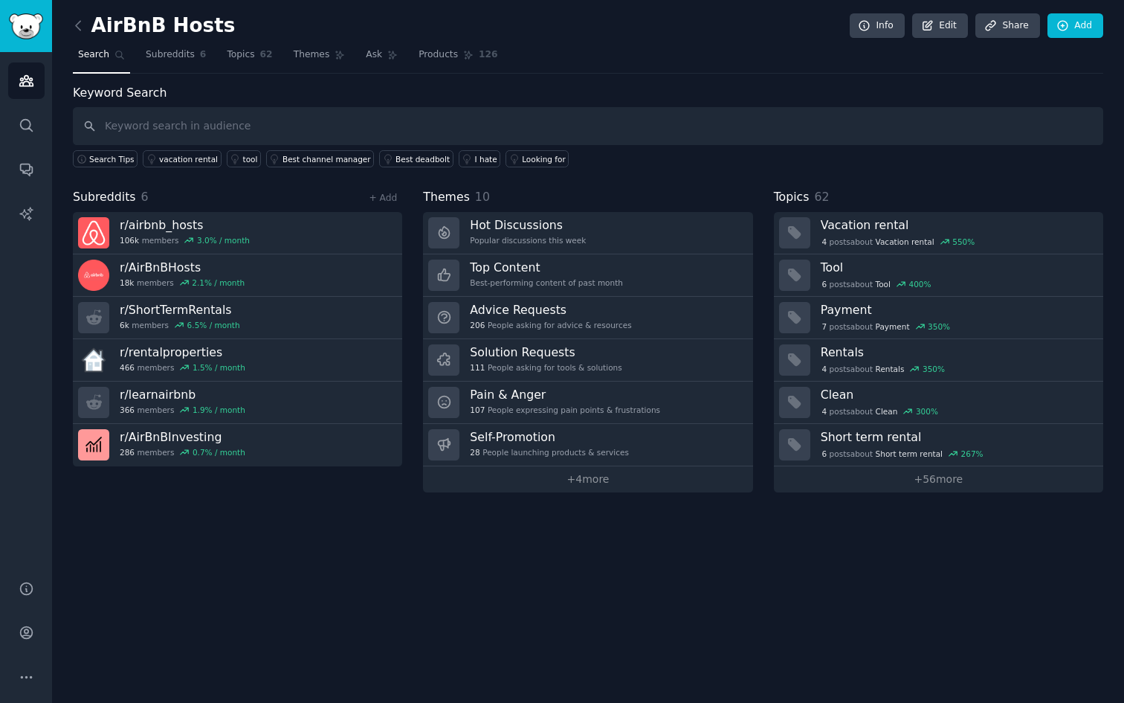
click at [320, 505] on div "AirBnB Hosts Info Edit Share Add Search Subreddits 6 Topics 62 Themes Ask Produ…" at bounding box center [588, 351] width 1072 height 703
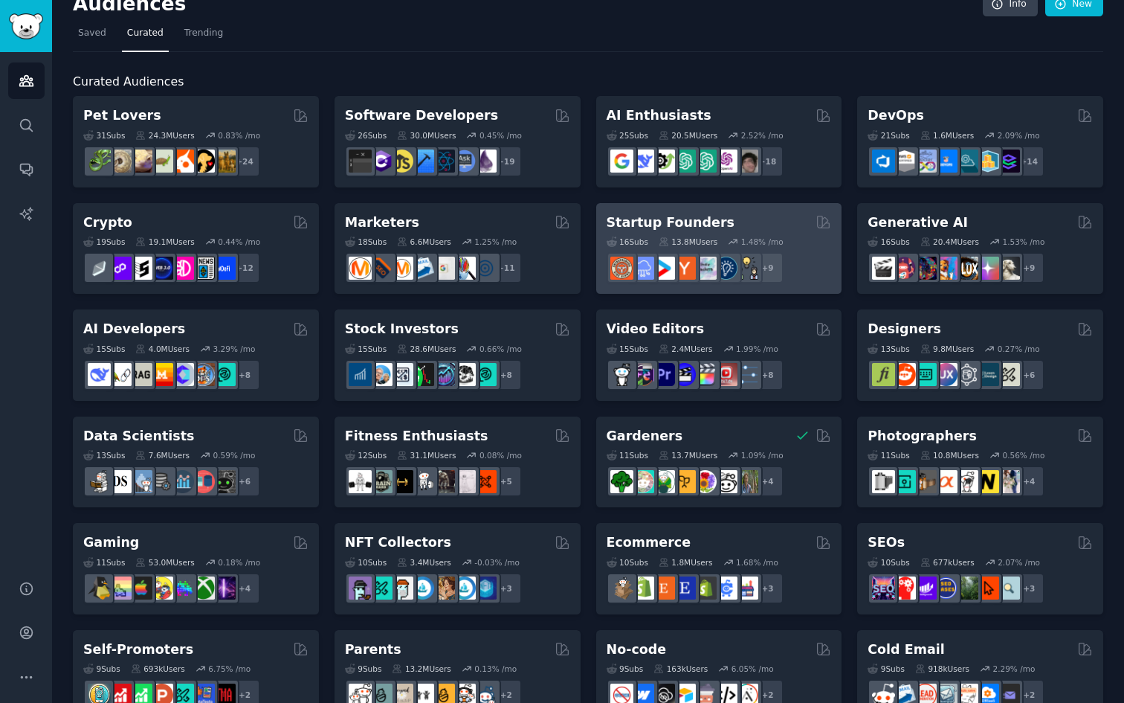
scroll to position [7, 0]
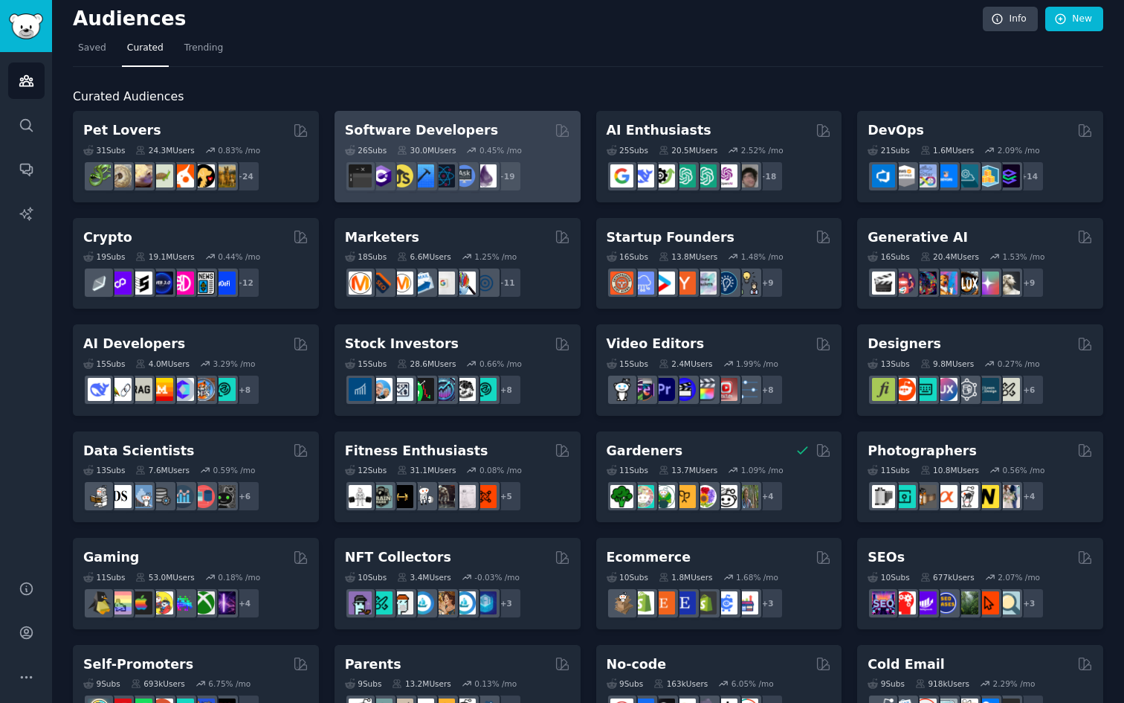
click at [477, 134] on div "Software Developers" at bounding box center [457, 130] width 225 height 19
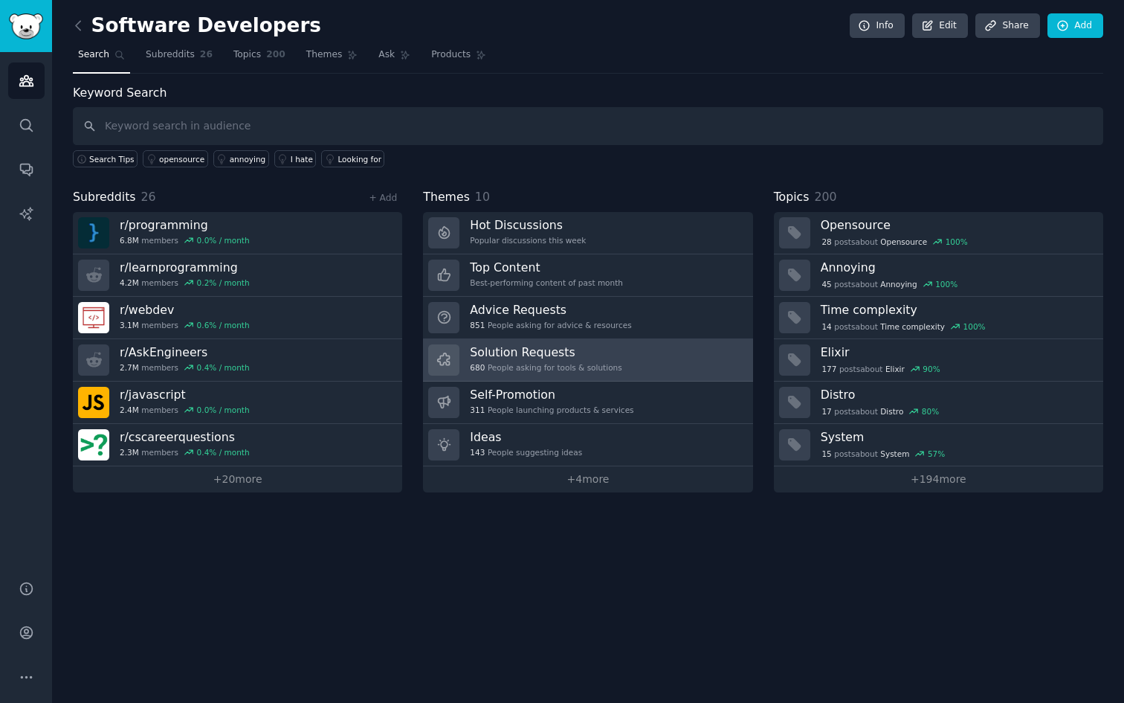
click at [648, 356] on link "Solution Requests 680 People asking for tools & solutions" at bounding box center [587, 360] width 329 height 42
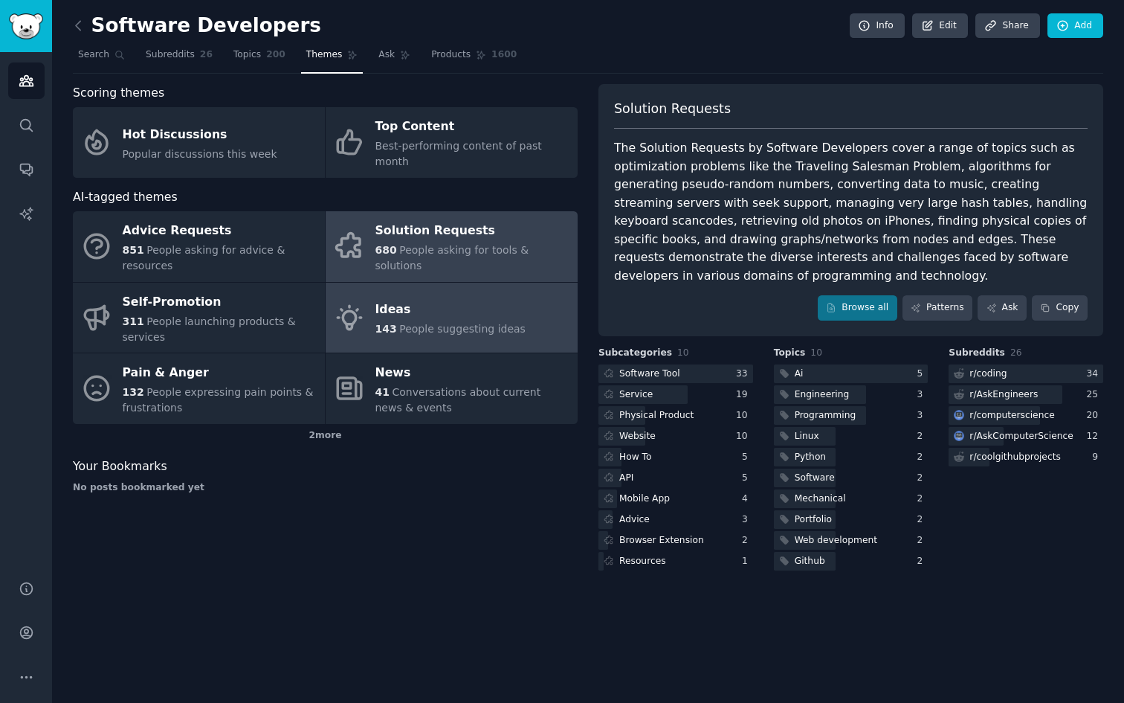
click at [451, 298] on div "Ideas" at bounding box center [450, 310] width 150 height 24
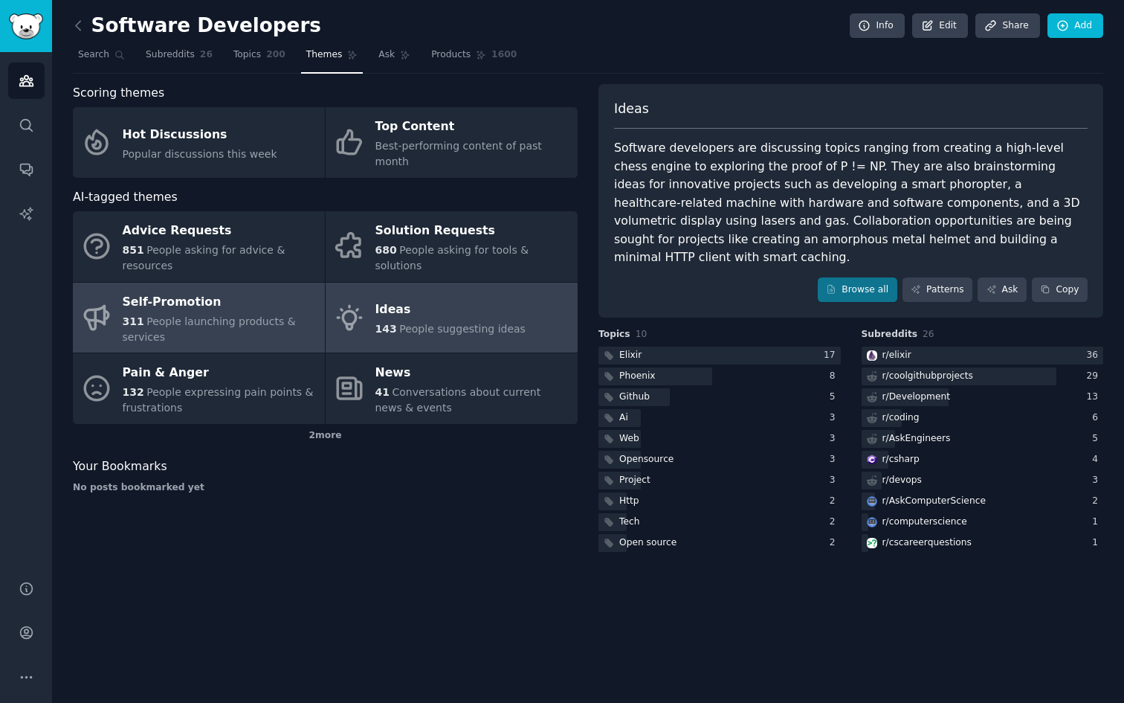
click at [191, 315] on span "People launching products & services" at bounding box center [209, 329] width 173 height 28
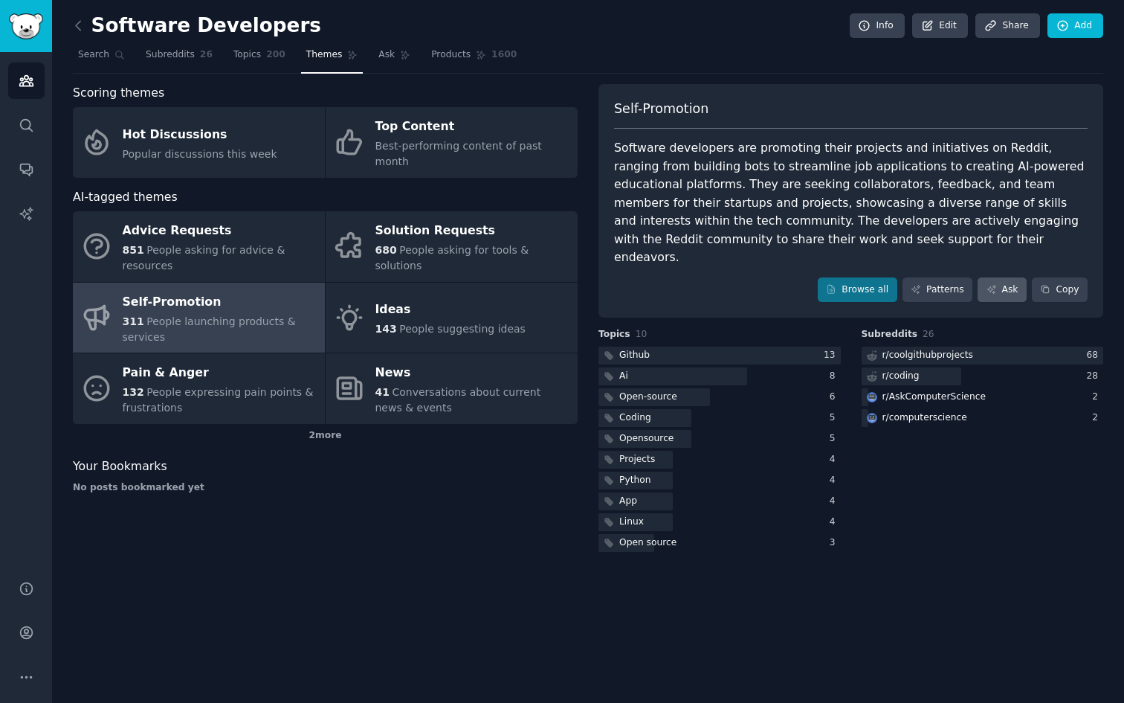
click at [1018, 277] on link "Ask" at bounding box center [1002, 289] width 49 height 25
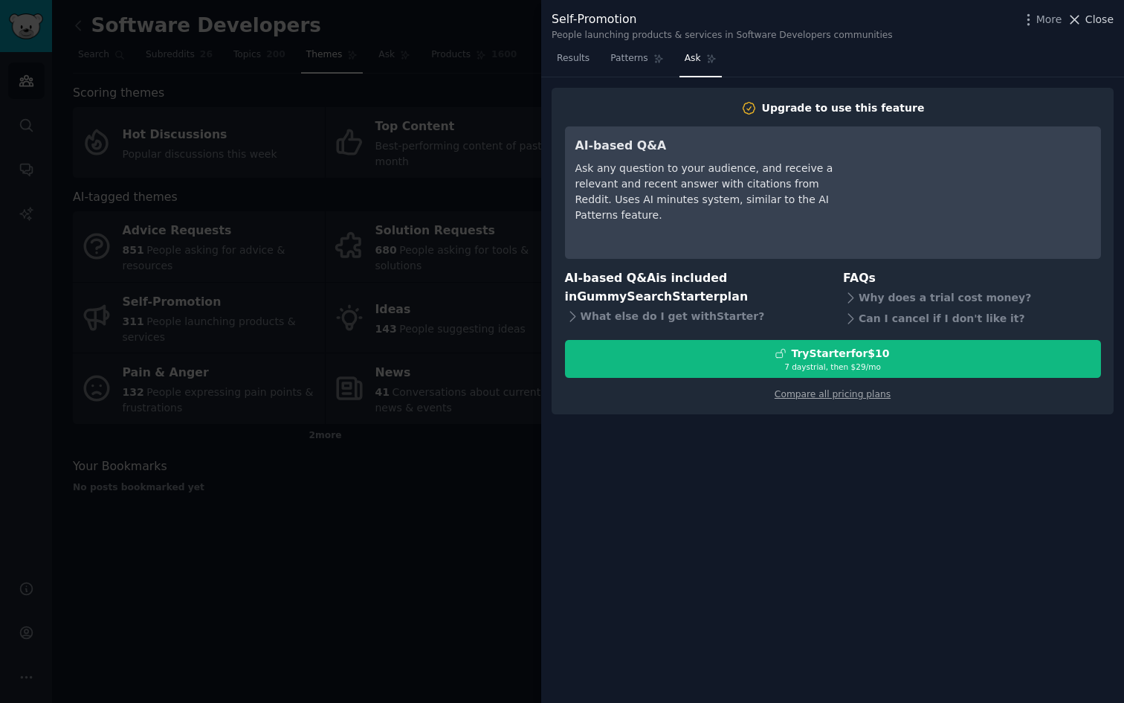
click at [1094, 14] on span "Close" at bounding box center [1099, 20] width 28 height 16
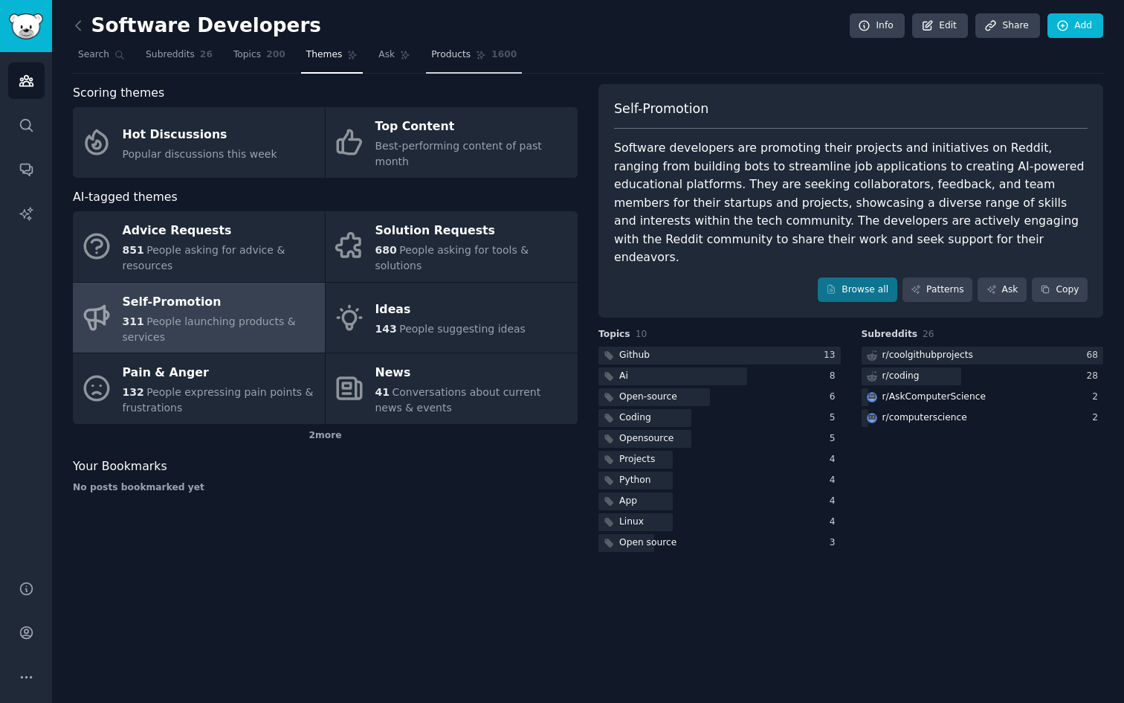
click at [477, 47] on link "Products 1600" at bounding box center [474, 58] width 96 height 30
